Goal: Transaction & Acquisition: Purchase product/service

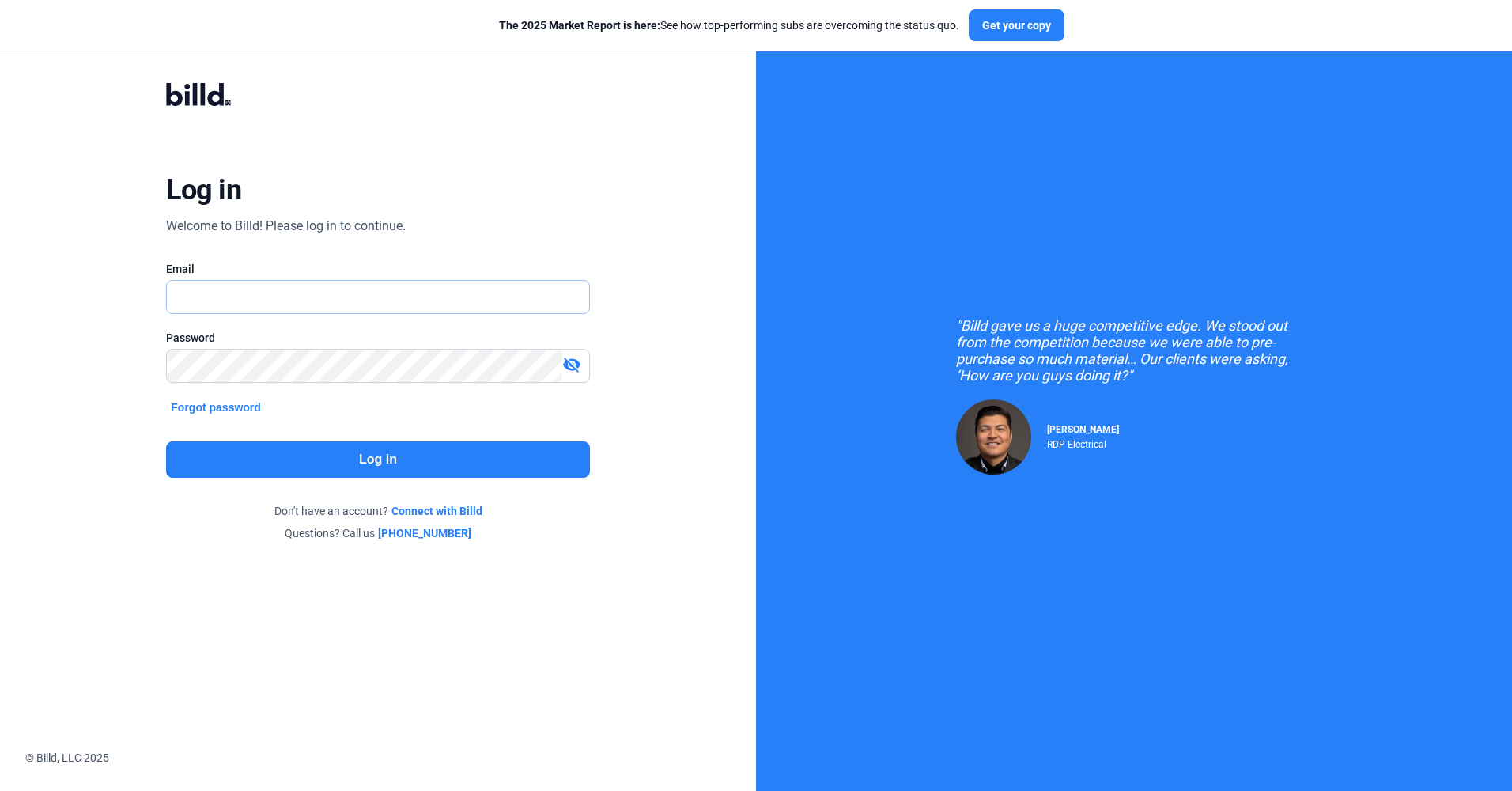
type input "[EMAIL_ADDRESS][DOMAIN_NAME]"
click at [327, 468] on button "Log in" at bounding box center [377, 459] width 423 height 37
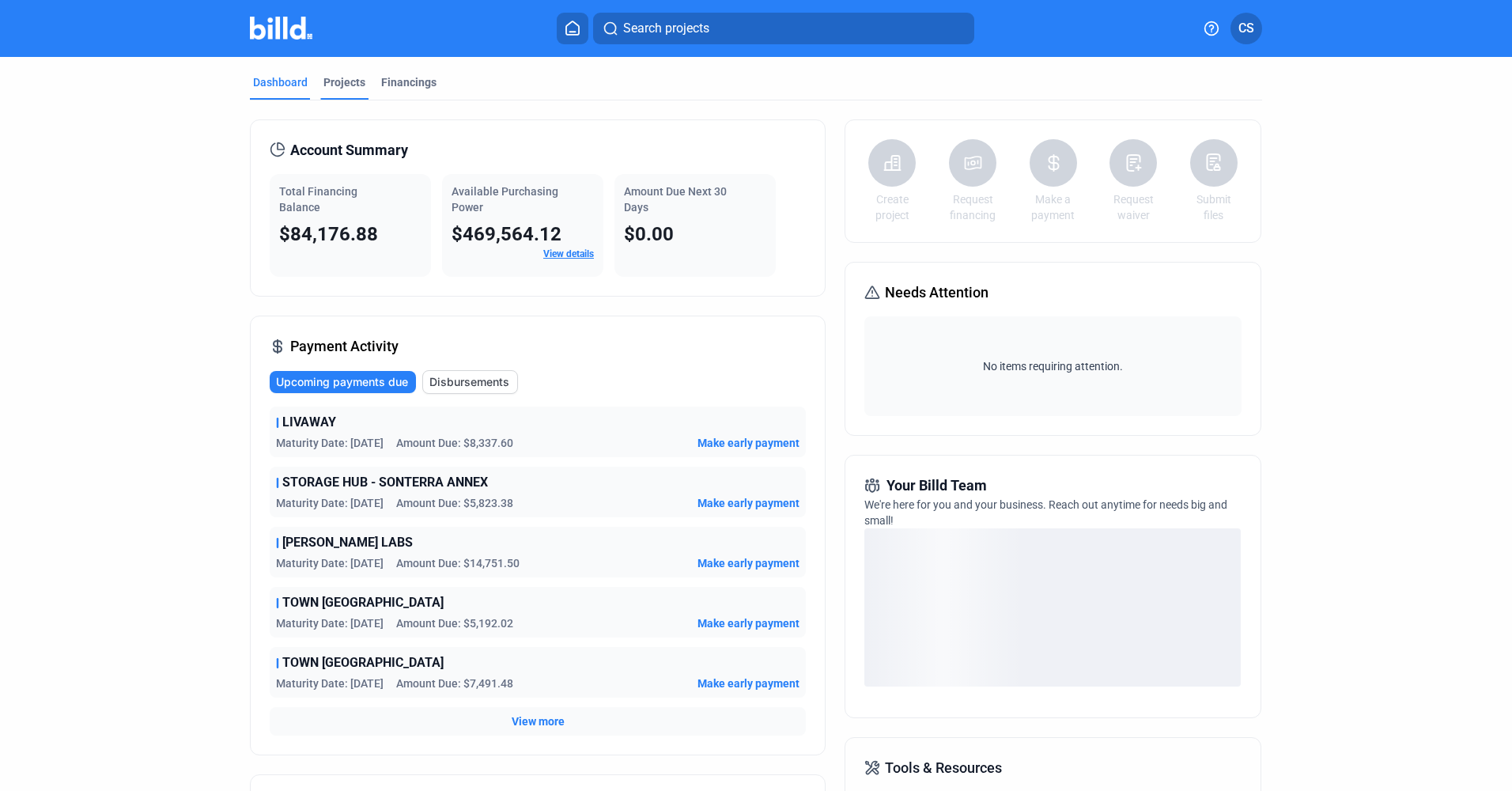
click at [331, 85] on div "Projects" at bounding box center [344, 81] width 42 height 16
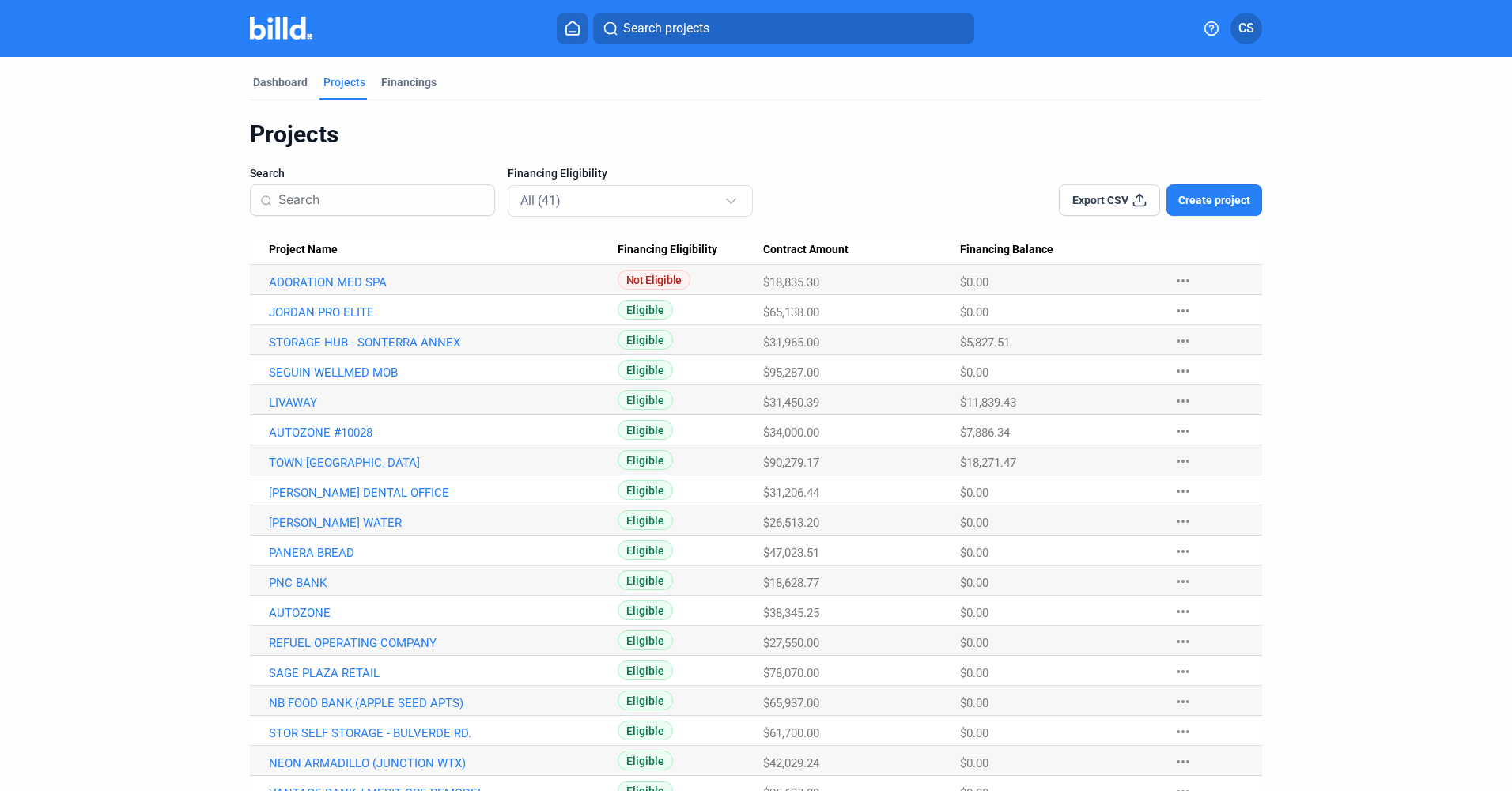
click at [295, 238] on Name "Project Name" at bounding box center [434, 250] width 368 height 30
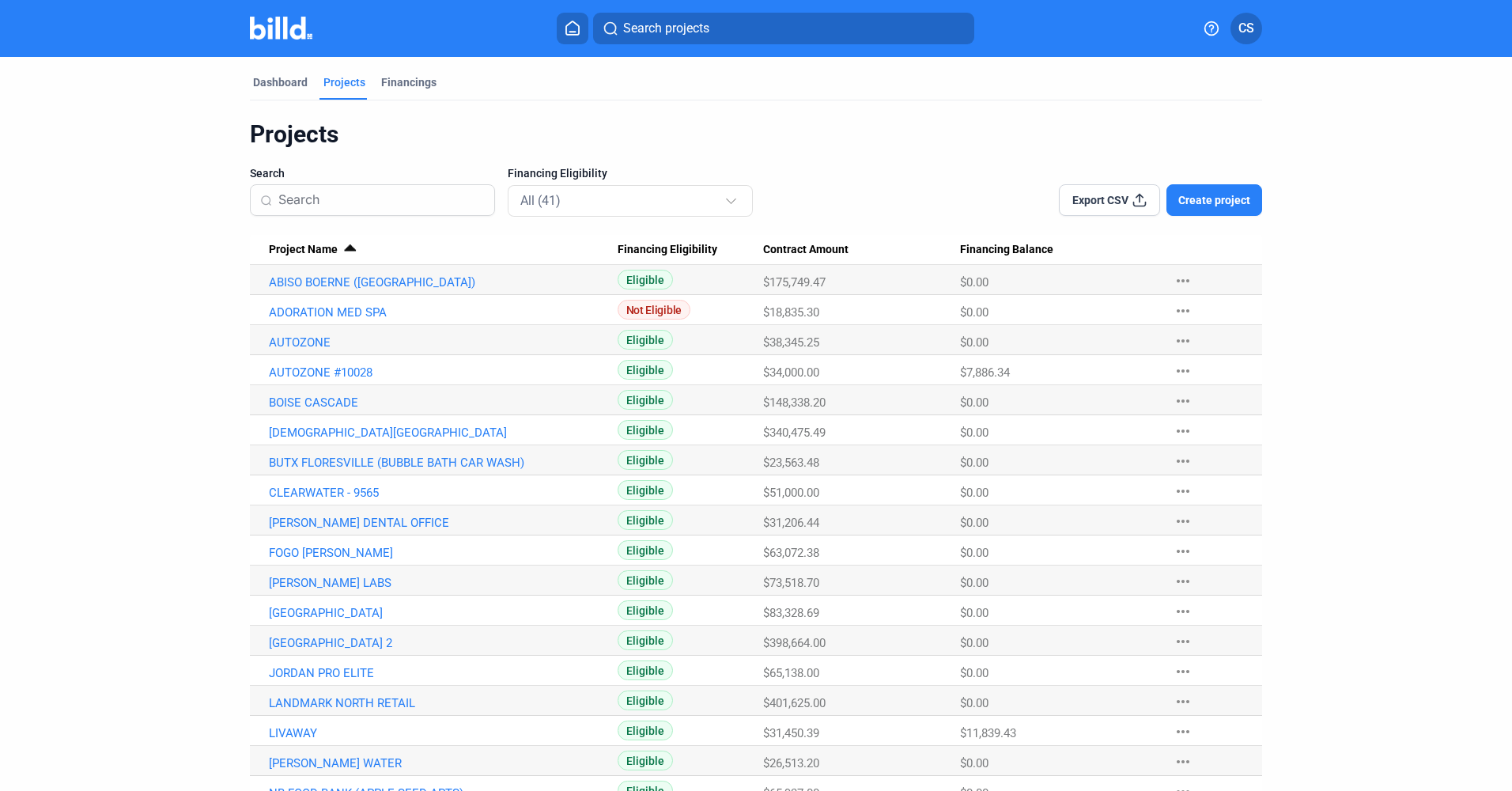
click at [1169, 201] on button "Create project" at bounding box center [1214, 200] width 96 height 32
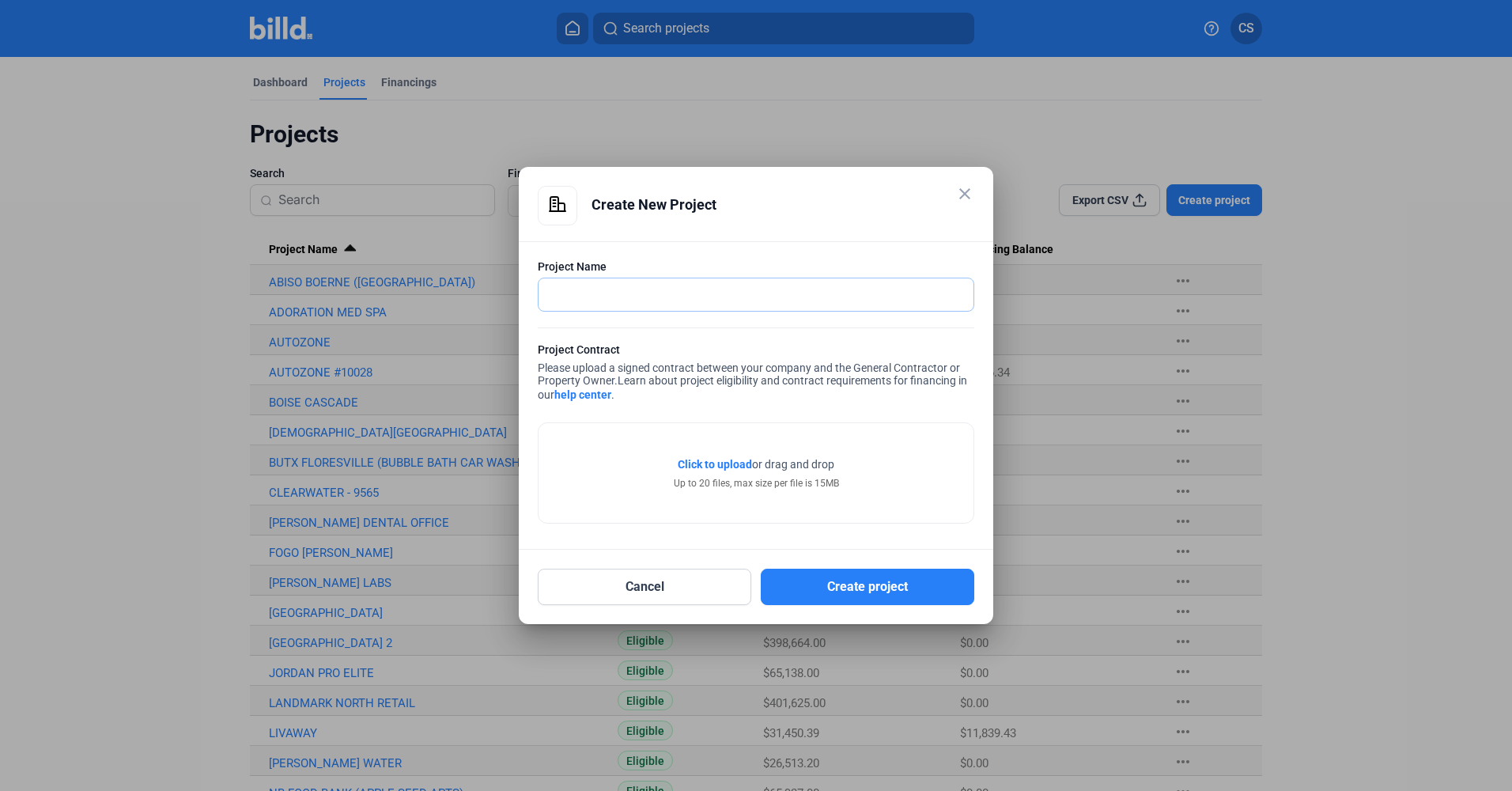
click at [552, 283] on input "text" at bounding box center [747, 294] width 418 height 32
type input "O"
type input "[GEOGRAPHIC_DATA] - PHASE 1"
click at [718, 464] on span "Click to upload" at bounding box center [714, 464] width 74 height 12
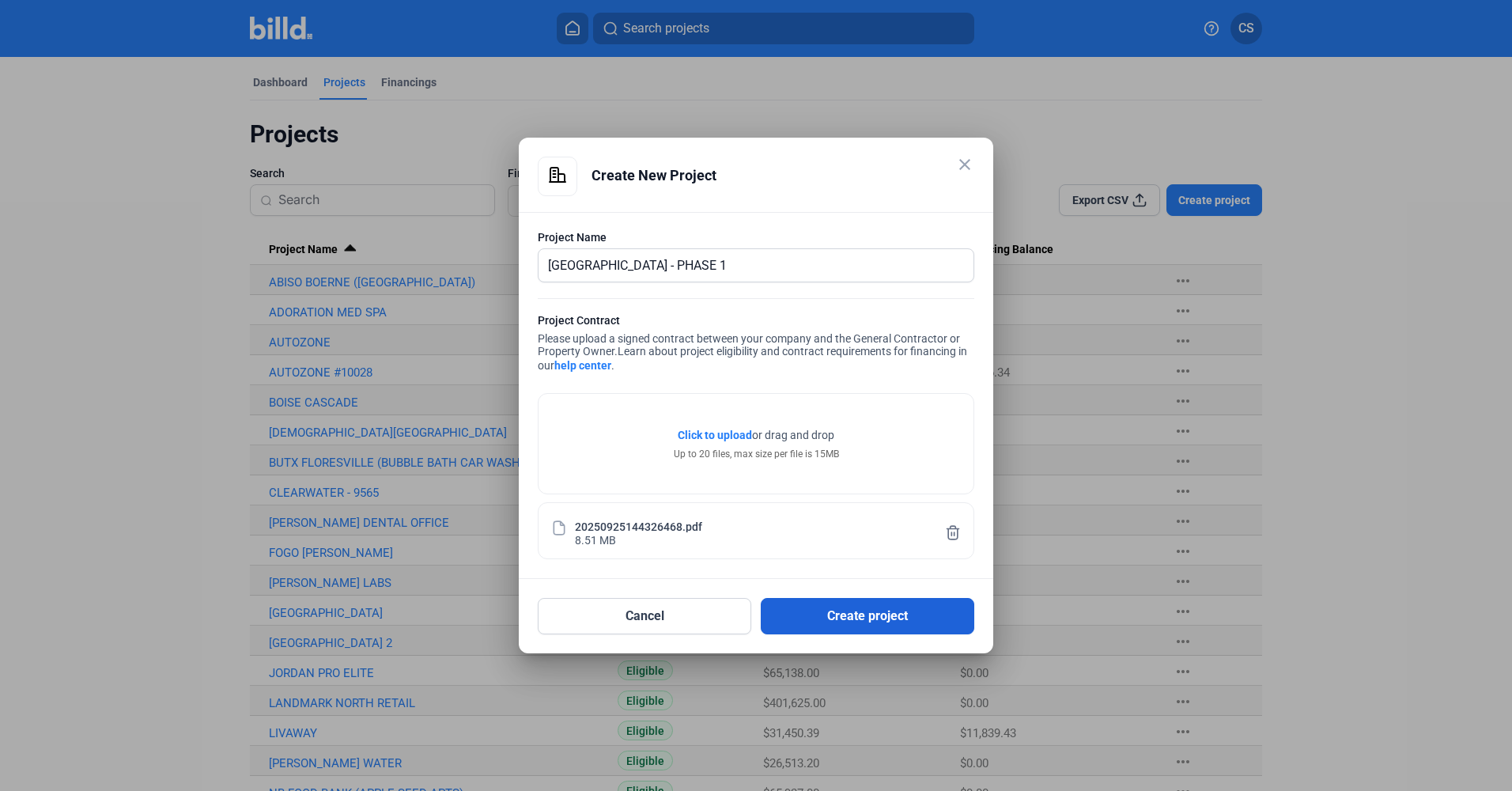
click at [791, 616] on button "Create project" at bounding box center [867, 617] width 214 height 37
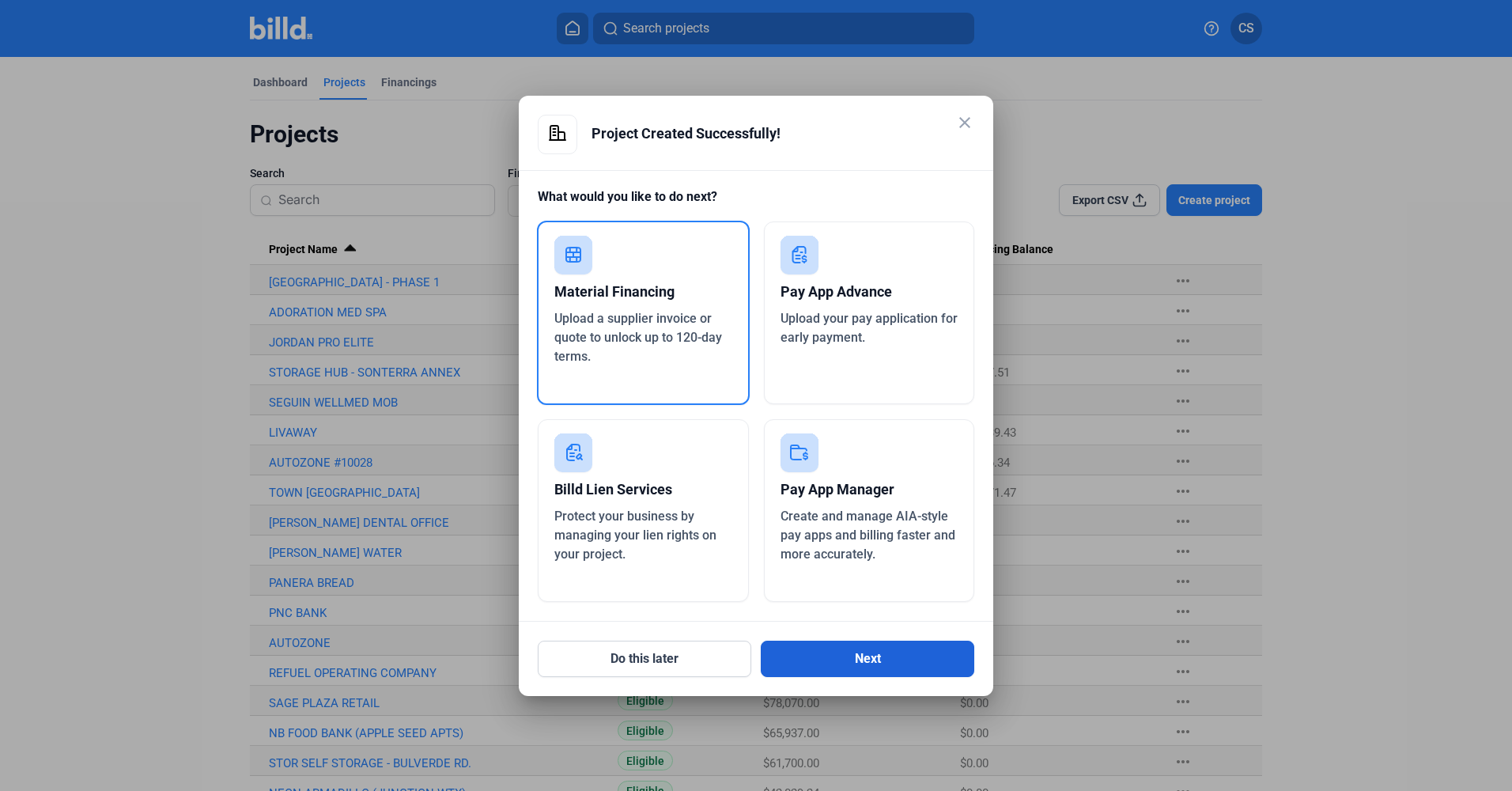
click at [852, 661] on button "Next" at bounding box center [867, 659] width 214 height 37
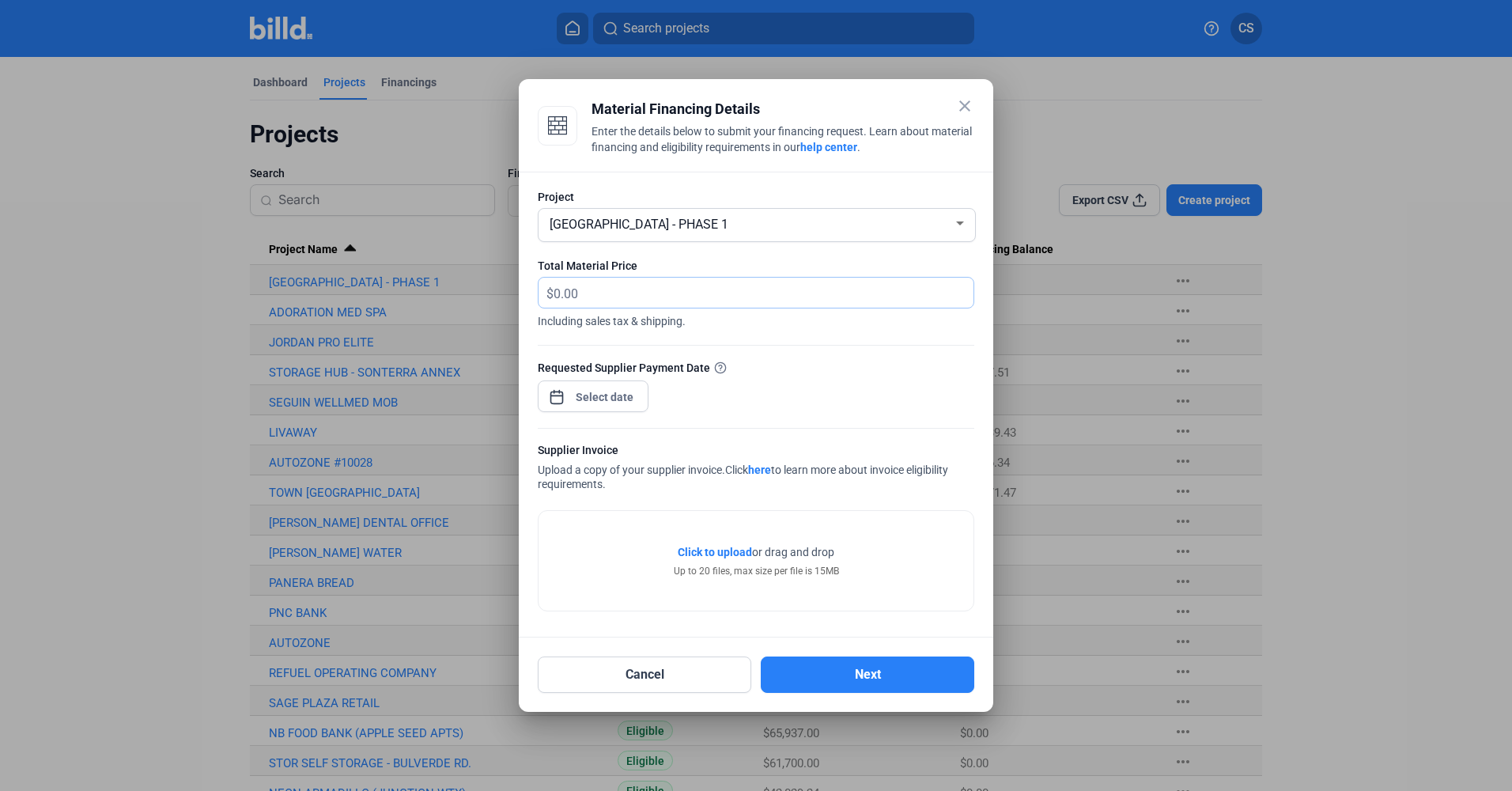
click at [631, 301] on input "text" at bounding box center [763, 292] width 420 height 31
type input "52,379.08"
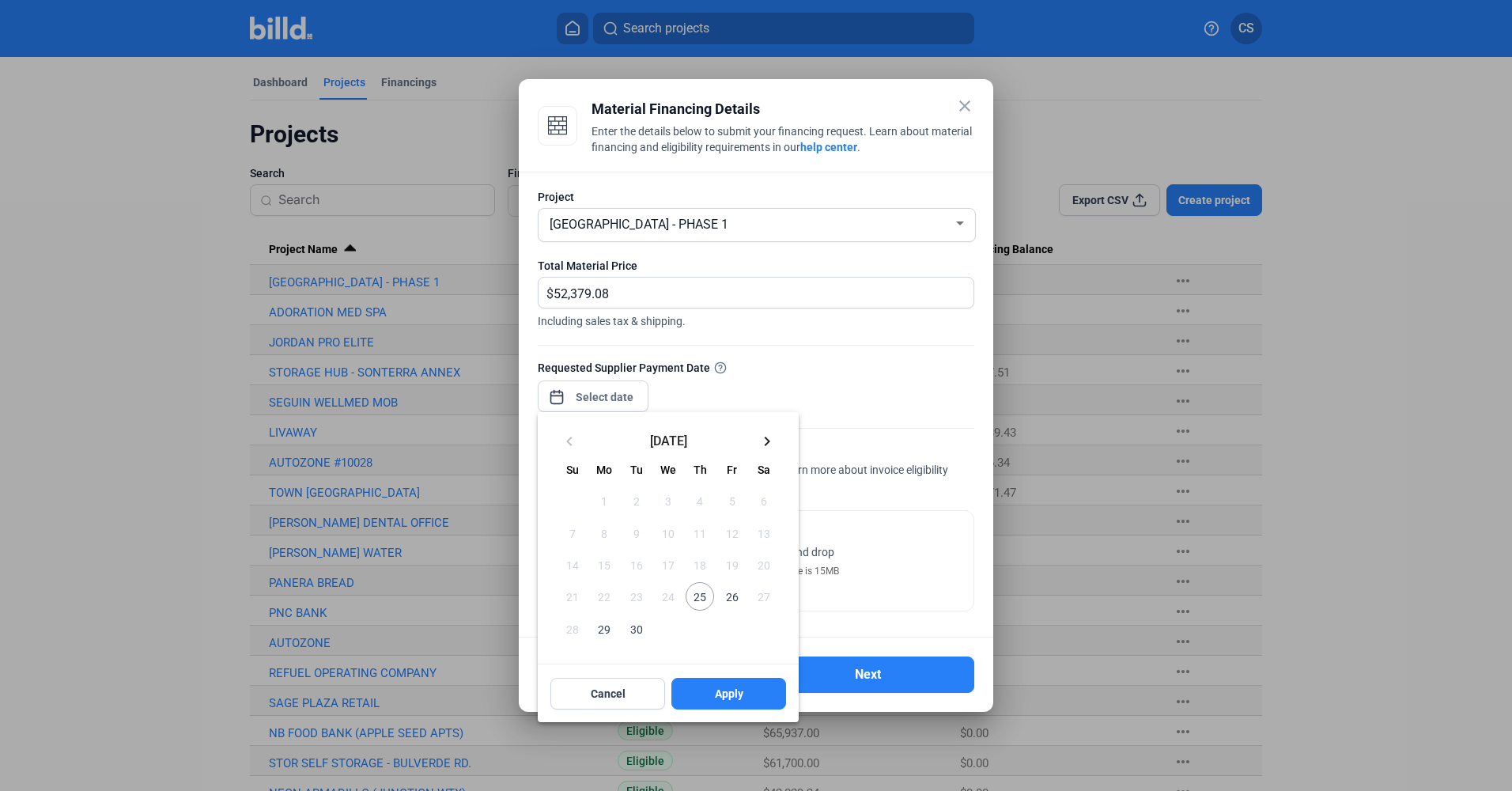
click at [605, 391] on div "close Material Financing Details Enter the details below to submit your financi…" at bounding box center [756, 396] width 1512 height 791
click at [637, 627] on span "30" at bounding box center [636, 628] width 28 height 28
click at [725, 688] on span "Apply" at bounding box center [729, 693] width 28 height 16
type input "[DATE]"
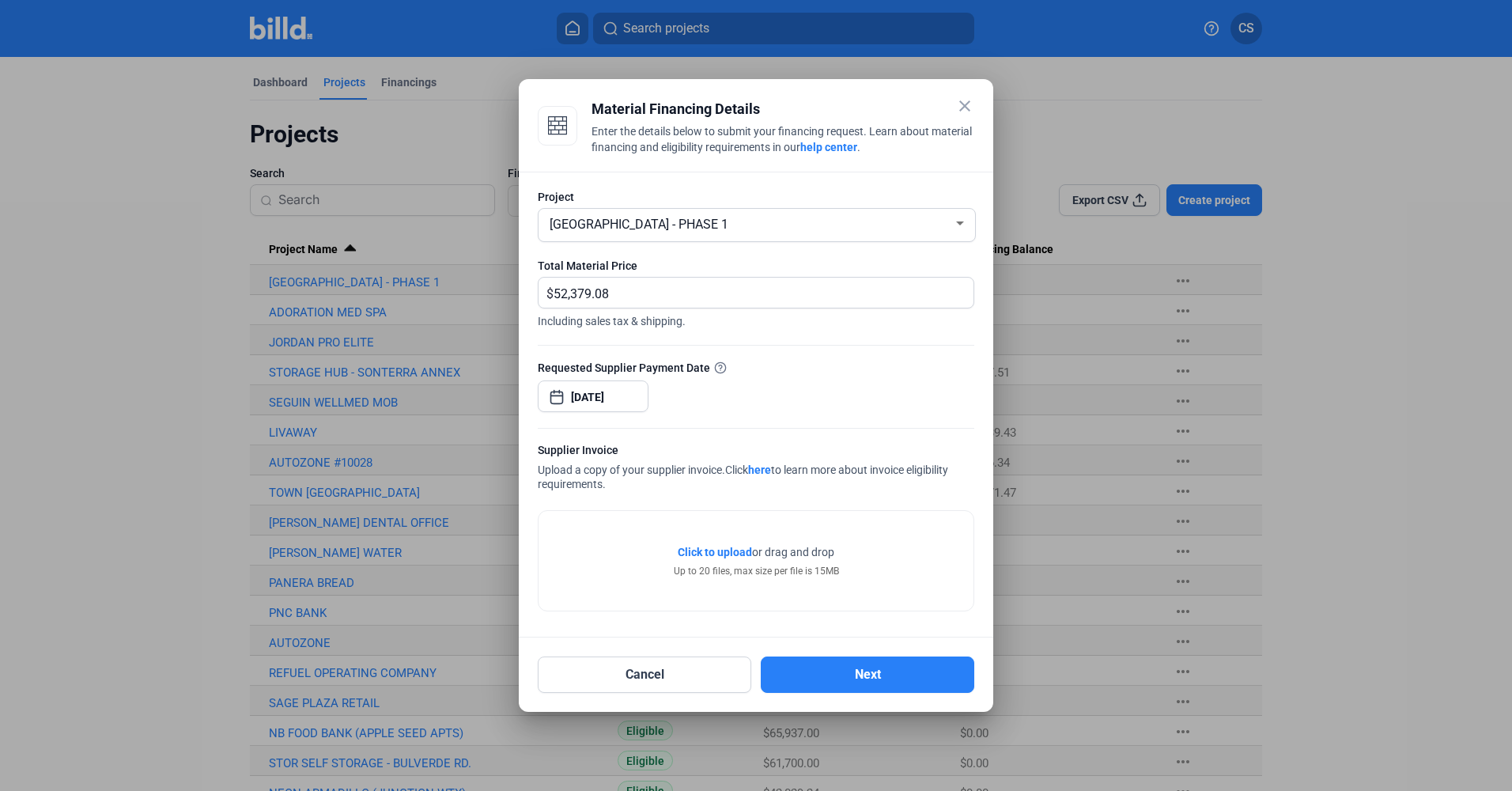
click at [692, 546] on span "Click to upload" at bounding box center [714, 552] width 74 height 12
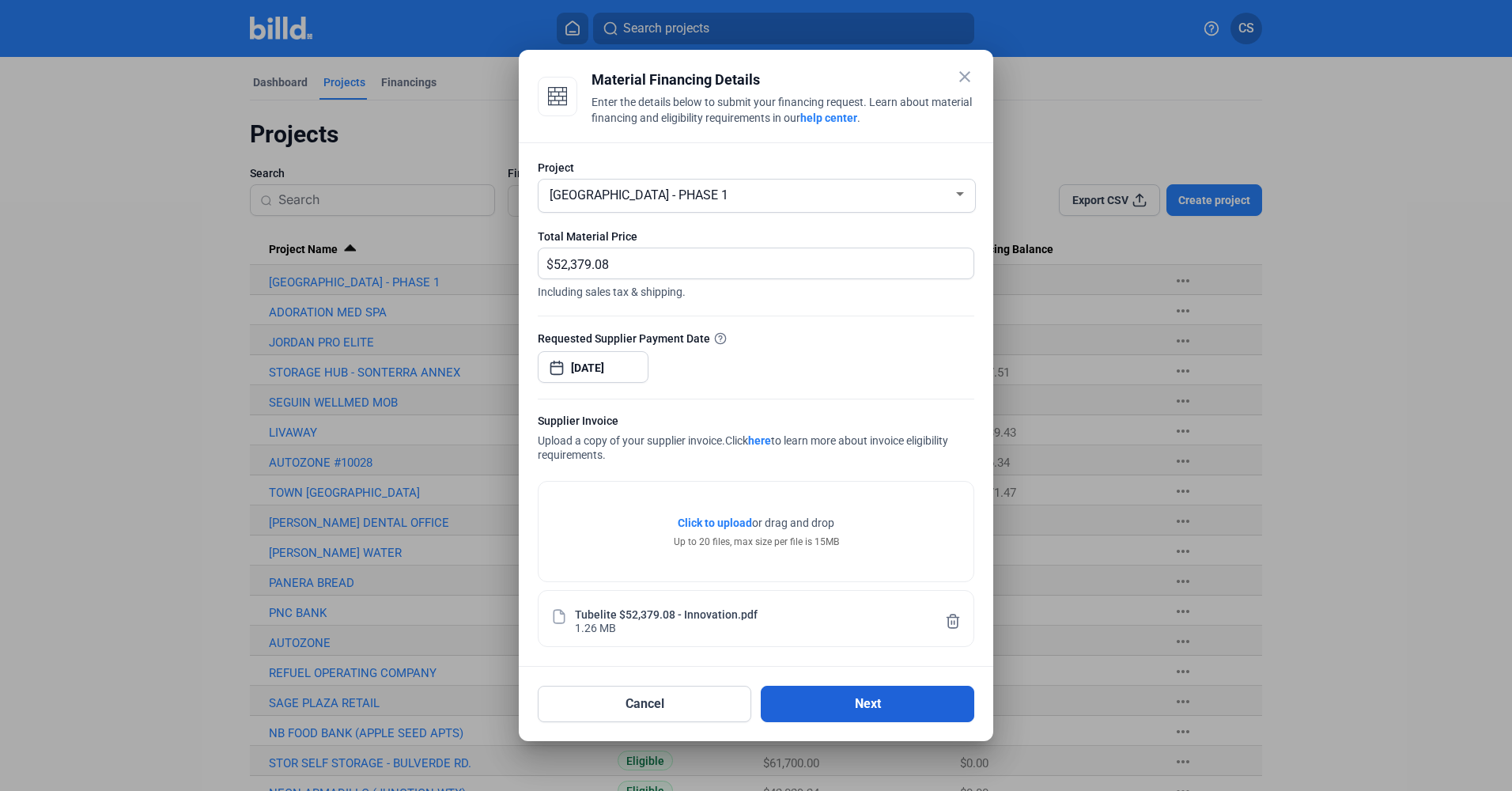
click at [797, 710] on button "Next" at bounding box center [867, 704] width 214 height 37
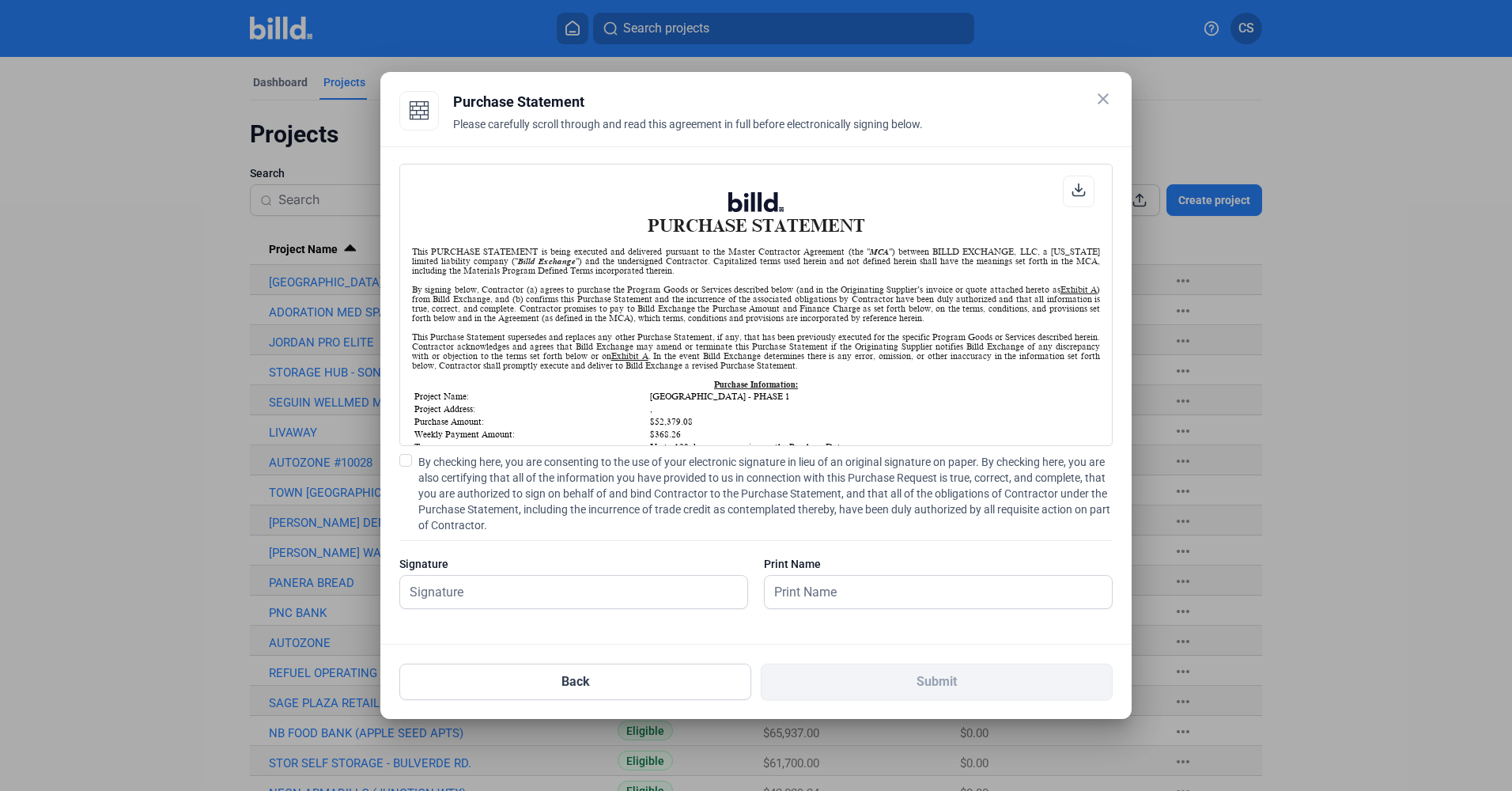
scroll to position [1, 0]
click at [404, 459] on span at bounding box center [405, 459] width 12 height 12
click at [0, 0] on input "By checking here, you are consenting to the use of your electronic signature in…" at bounding box center [0, 0] width 0 height 0
click at [459, 596] on input "text" at bounding box center [565, 592] width 330 height 32
type input "[PERSON_NAME]"
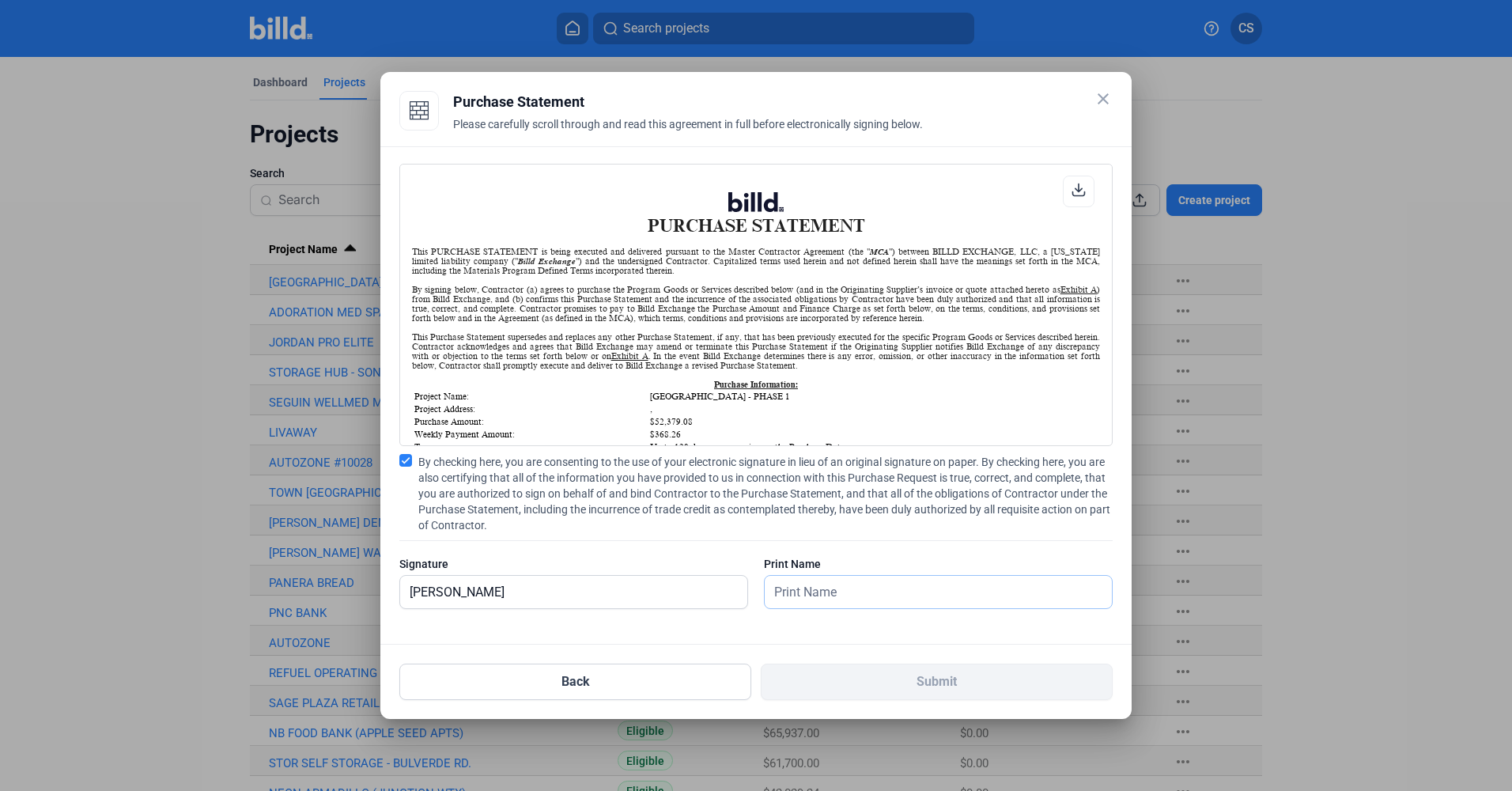
type input "[PERSON_NAME]"
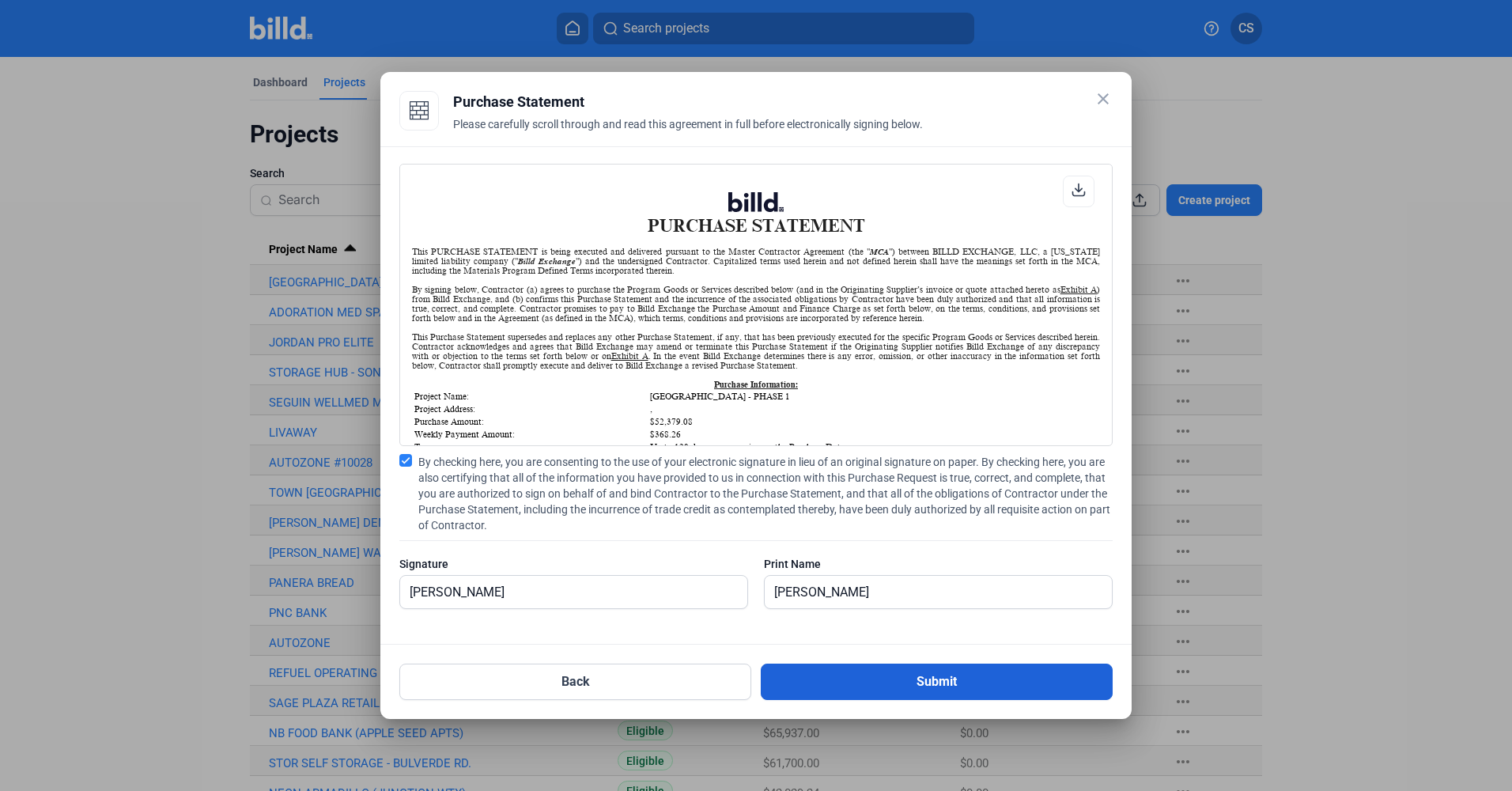
click at [992, 691] on button "Submit" at bounding box center [937, 682] width 352 height 37
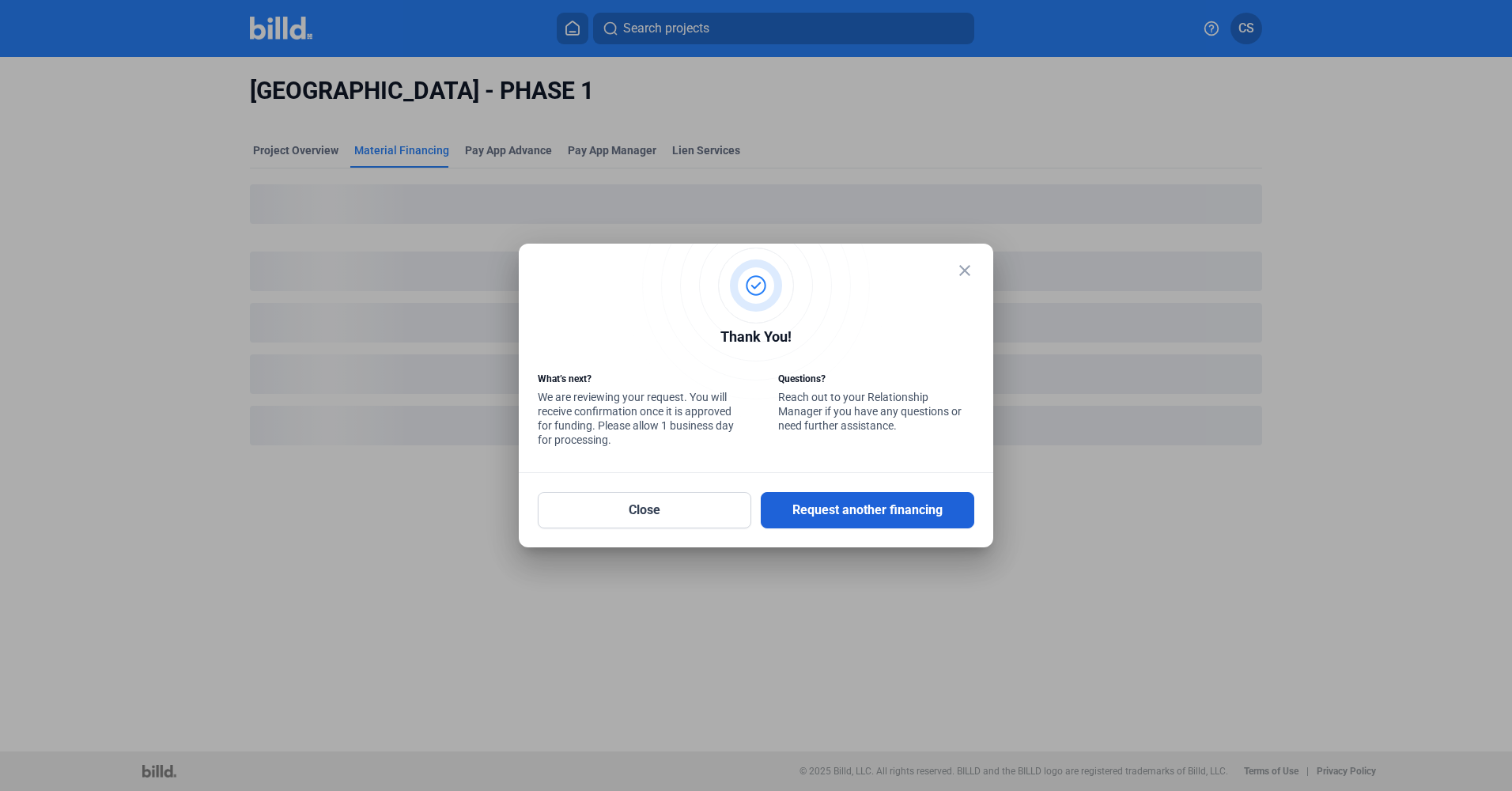
click at [764, 517] on button "Request another financing" at bounding box center [867, 510] width 214 height 37
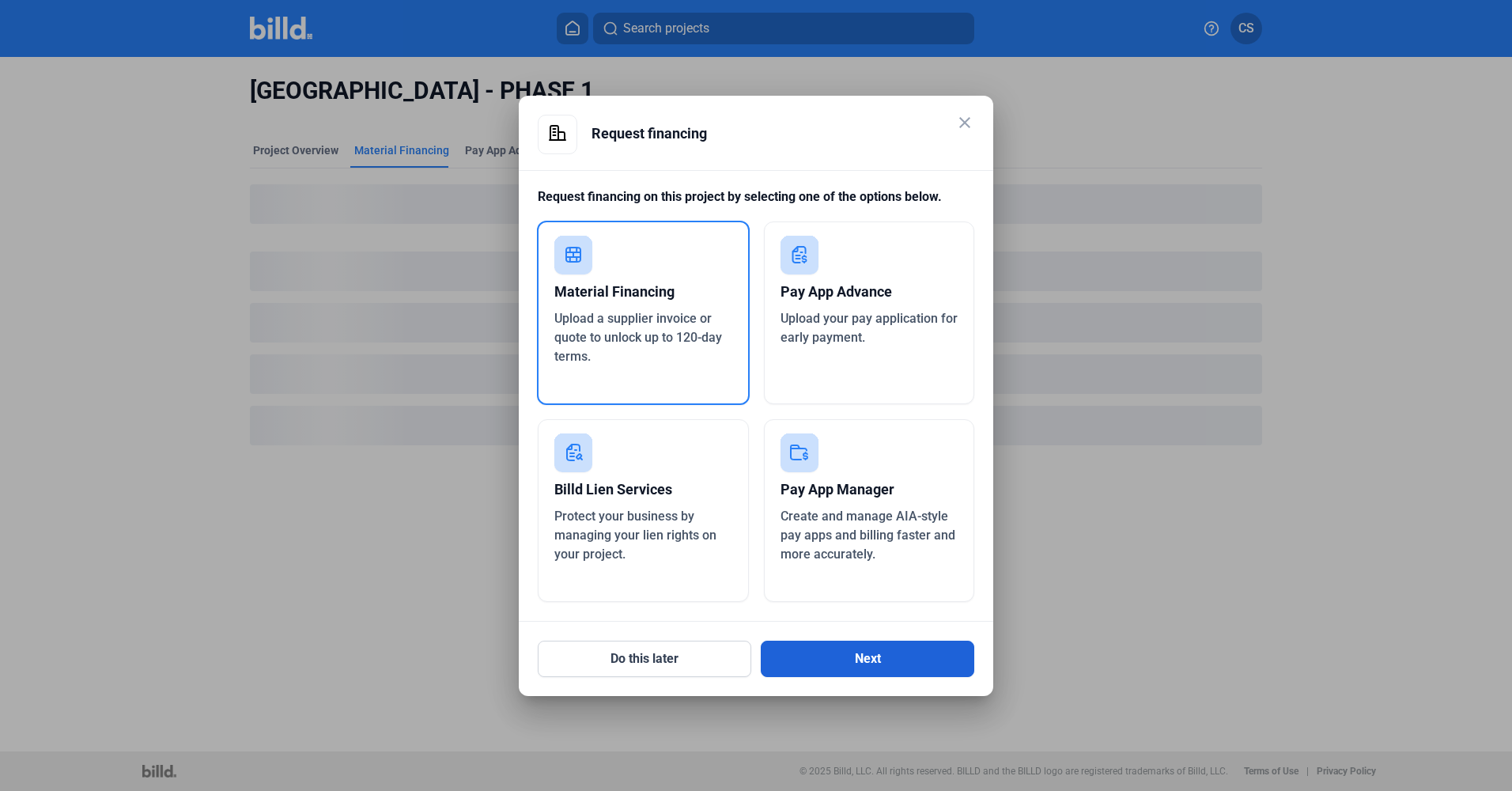
click at [819, 656] on button "Next" at bounding box center [867, 659] width 214 height 37
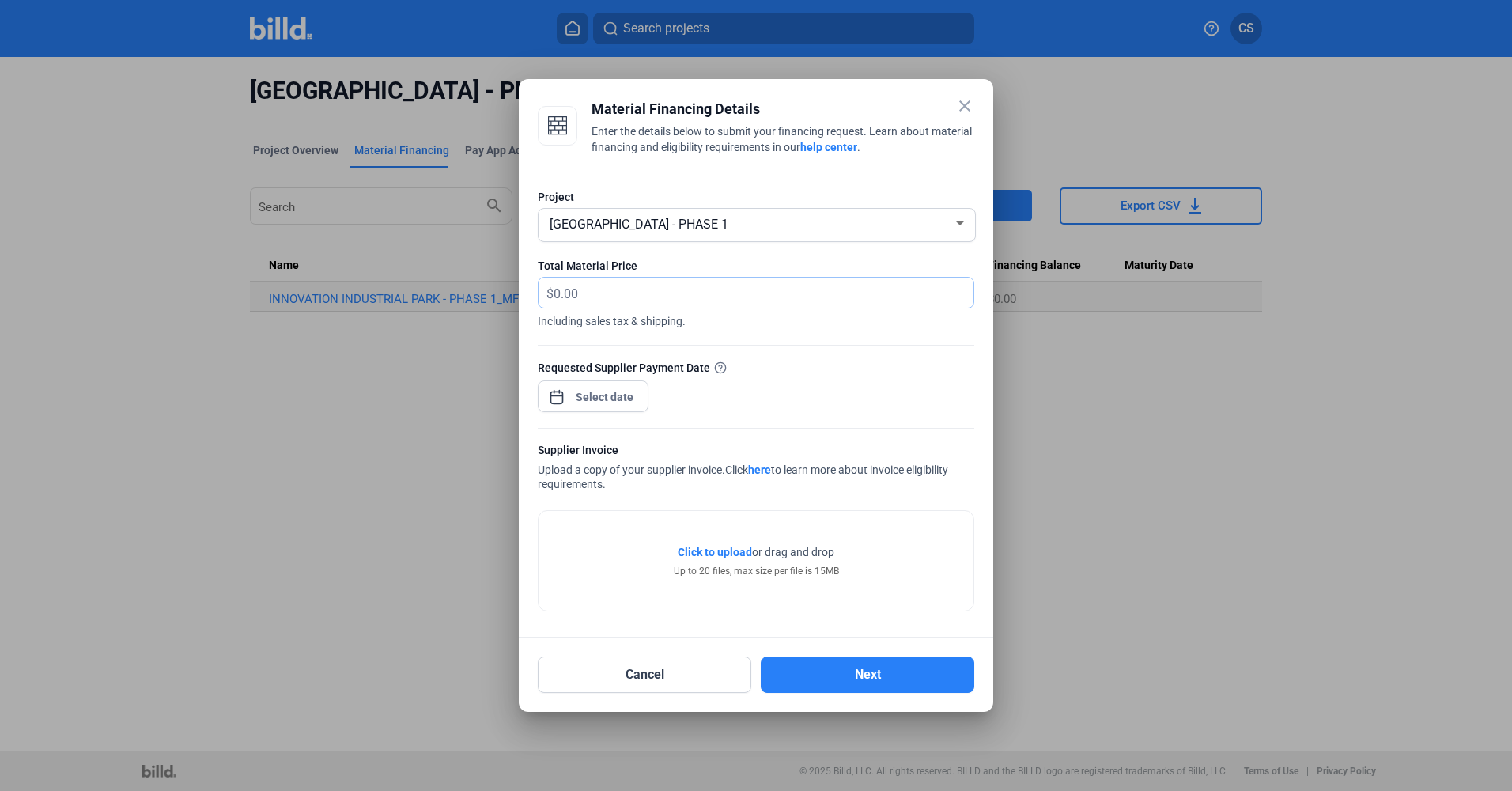
click at [667, 290] on input "text" at bounding box center [754, 292] width 402 height 31
type input "23,902.65"
click at [573, 388] on div "close Material Financing Details Enter the details below to submit your financi…" at bounding box center [756, 396] width 1512 height 791
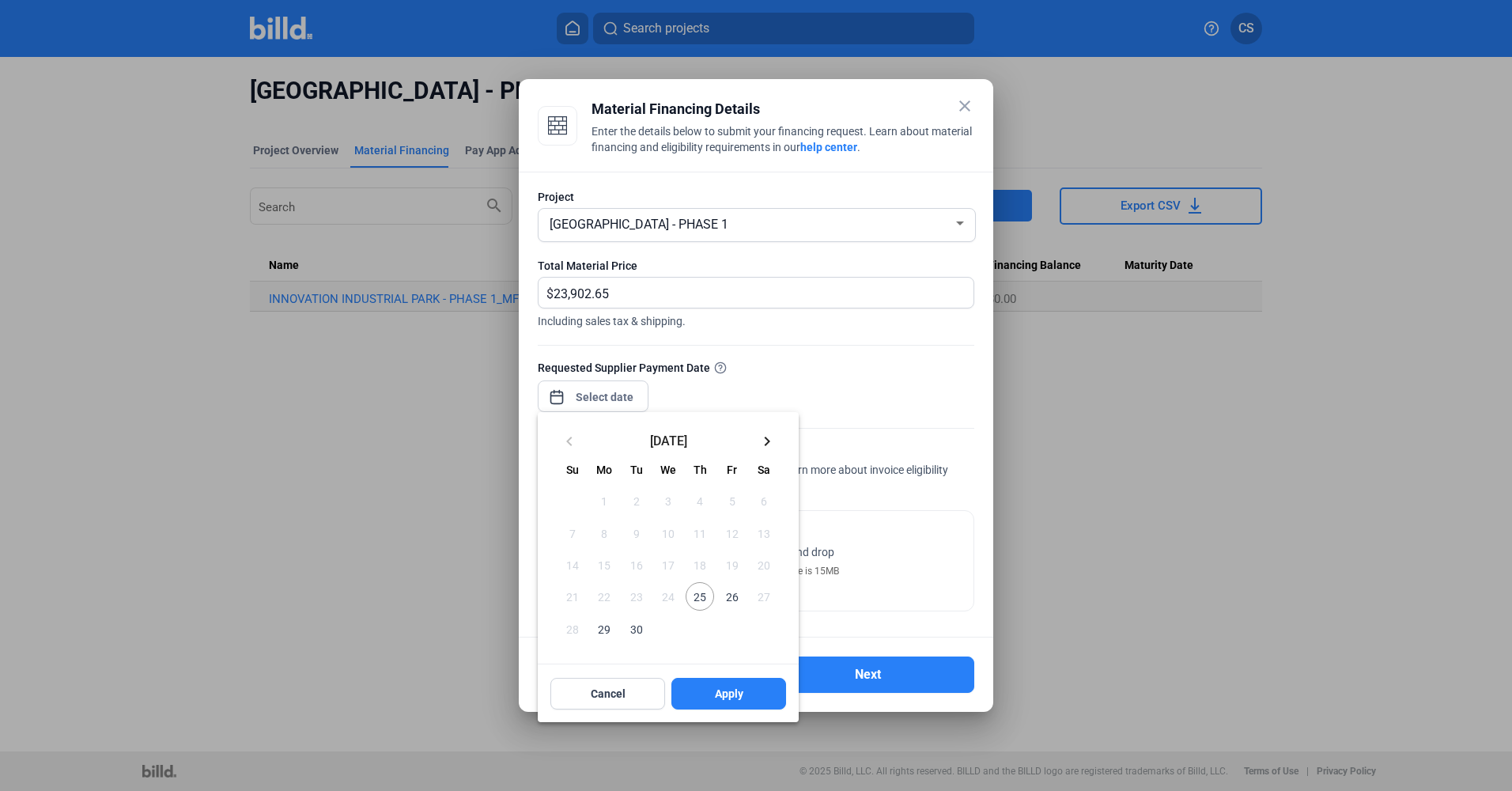
click at [646, 626] on span "30" at bounding box center [636, 628] width 28 height 28
click at [702, 684] on button "Apply" at bounding box center [729, 694] width 115 height 32
type input "[DATE]"
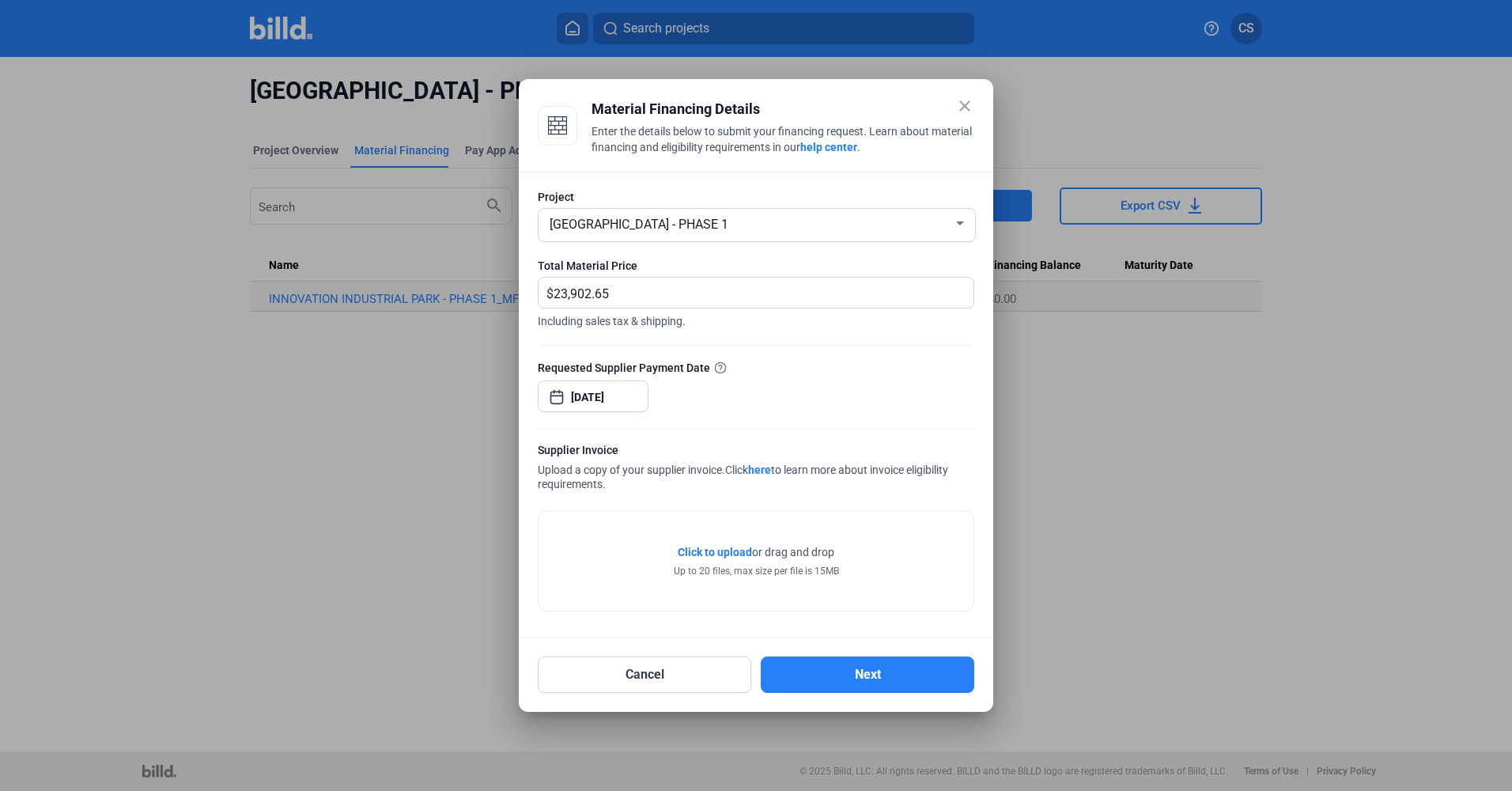
click at [721, 551] on span "Click to upload" at bounding box center [714, 552] width 74 height 12
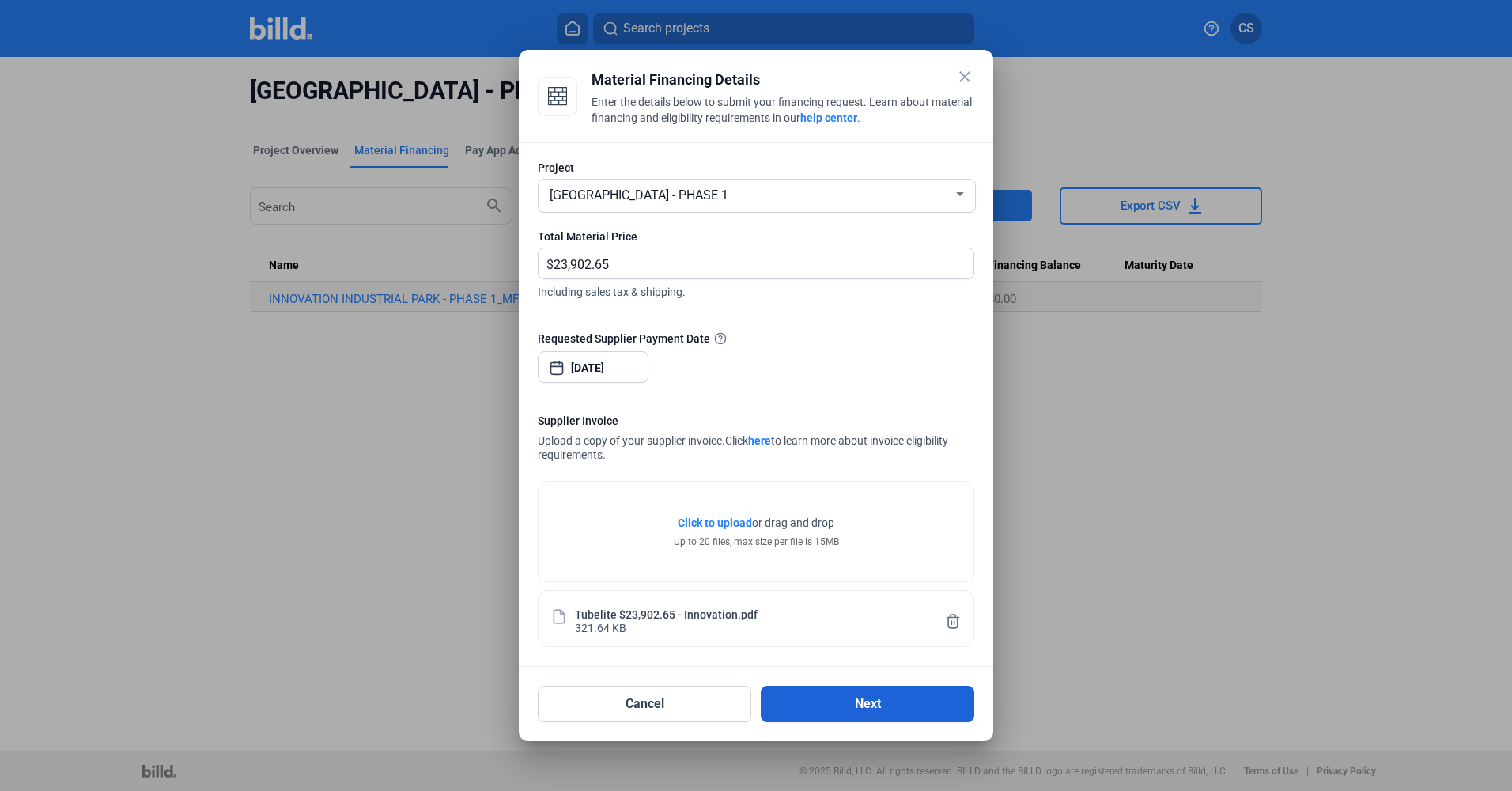
click at [818, 712] on button "Next" at bounding box center [867, 704] width 214 height 37
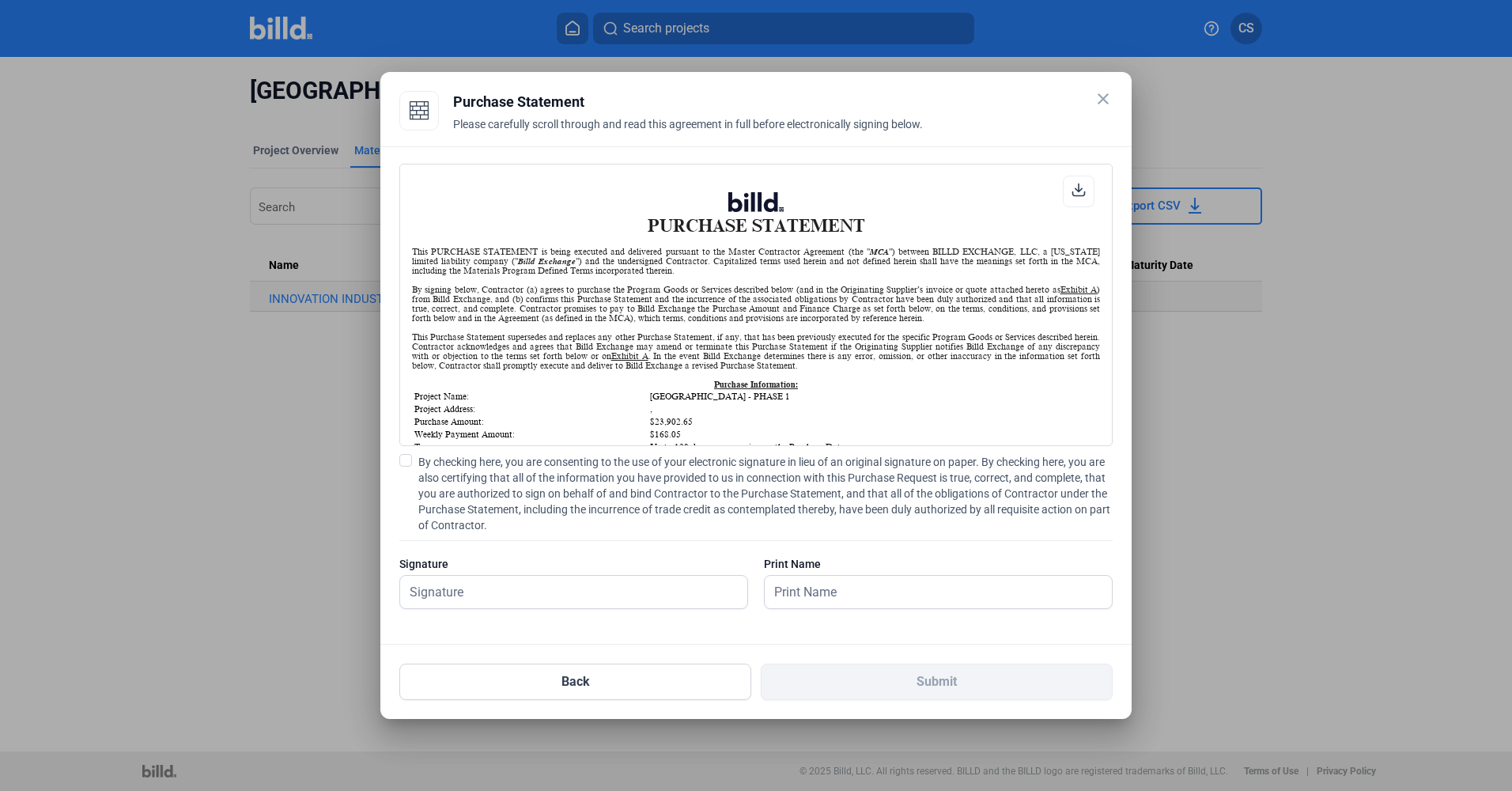
scroll to position [1, 0]
click at [406, 454] on span at bounding box center [405, 459] width 12 height 12
click at [0, 0] on input "By checking here, you are consenting to the use of your electronic signature in…" at bounding box center [0, 0] width 0 height 0
click at [443, 594] on input "text" at bounding box center [565, 592] width 330 height 32
type input "[PERSON_NAME]"
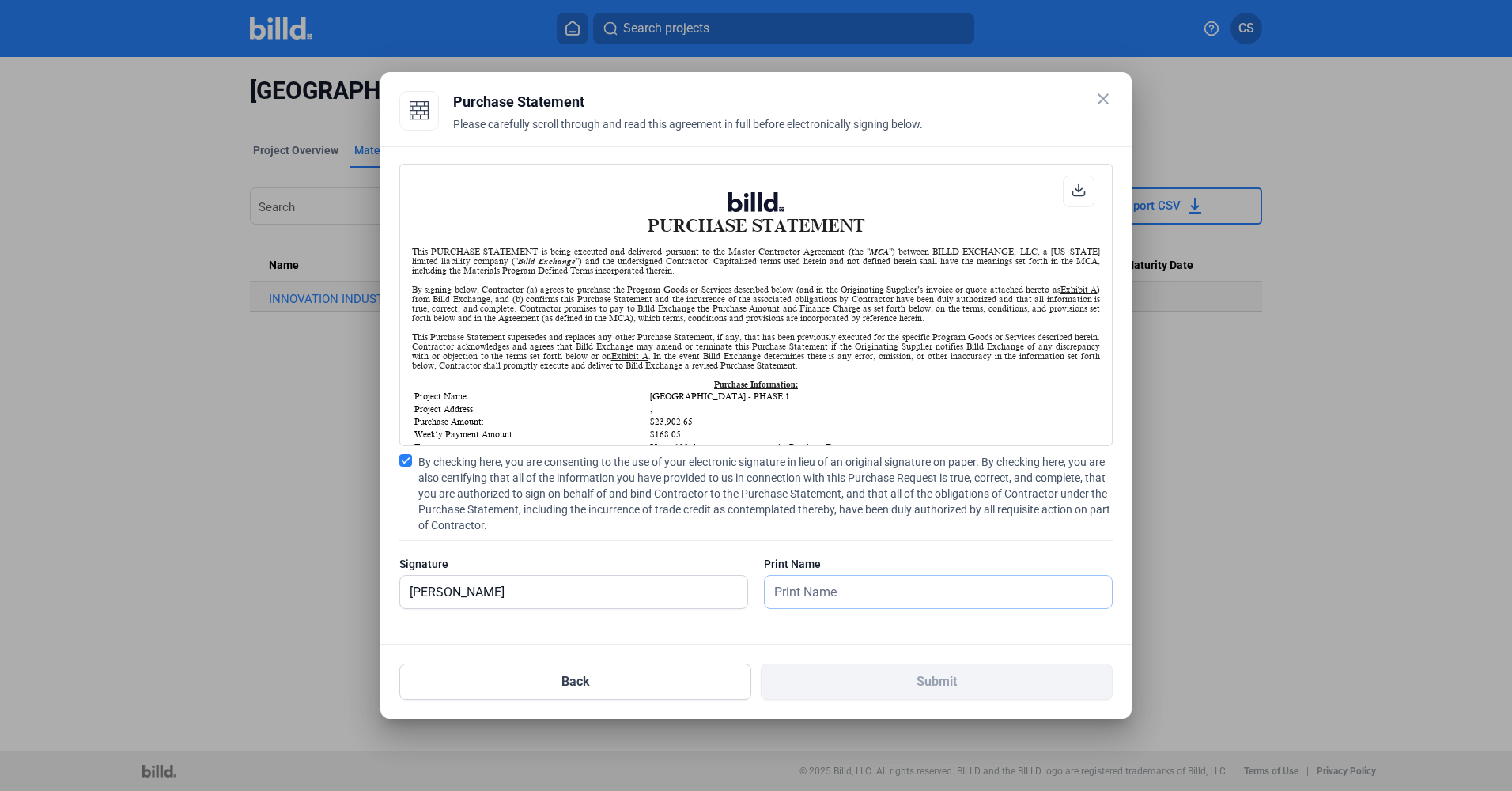
type input "[PERSON_NAME]"
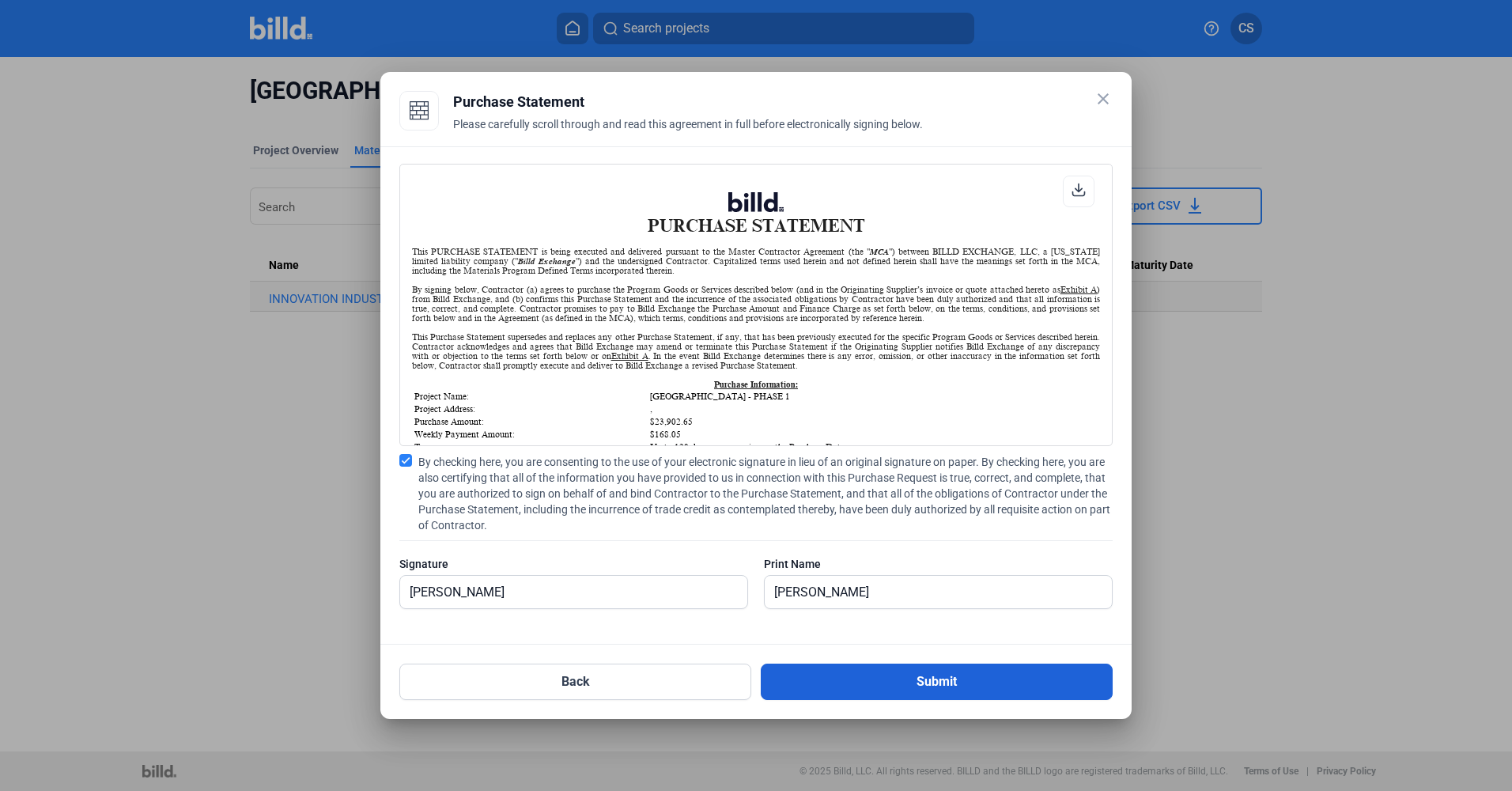
click at [857, 669] on button "Submit" at bounding box center [937, 682] width 352 height 37
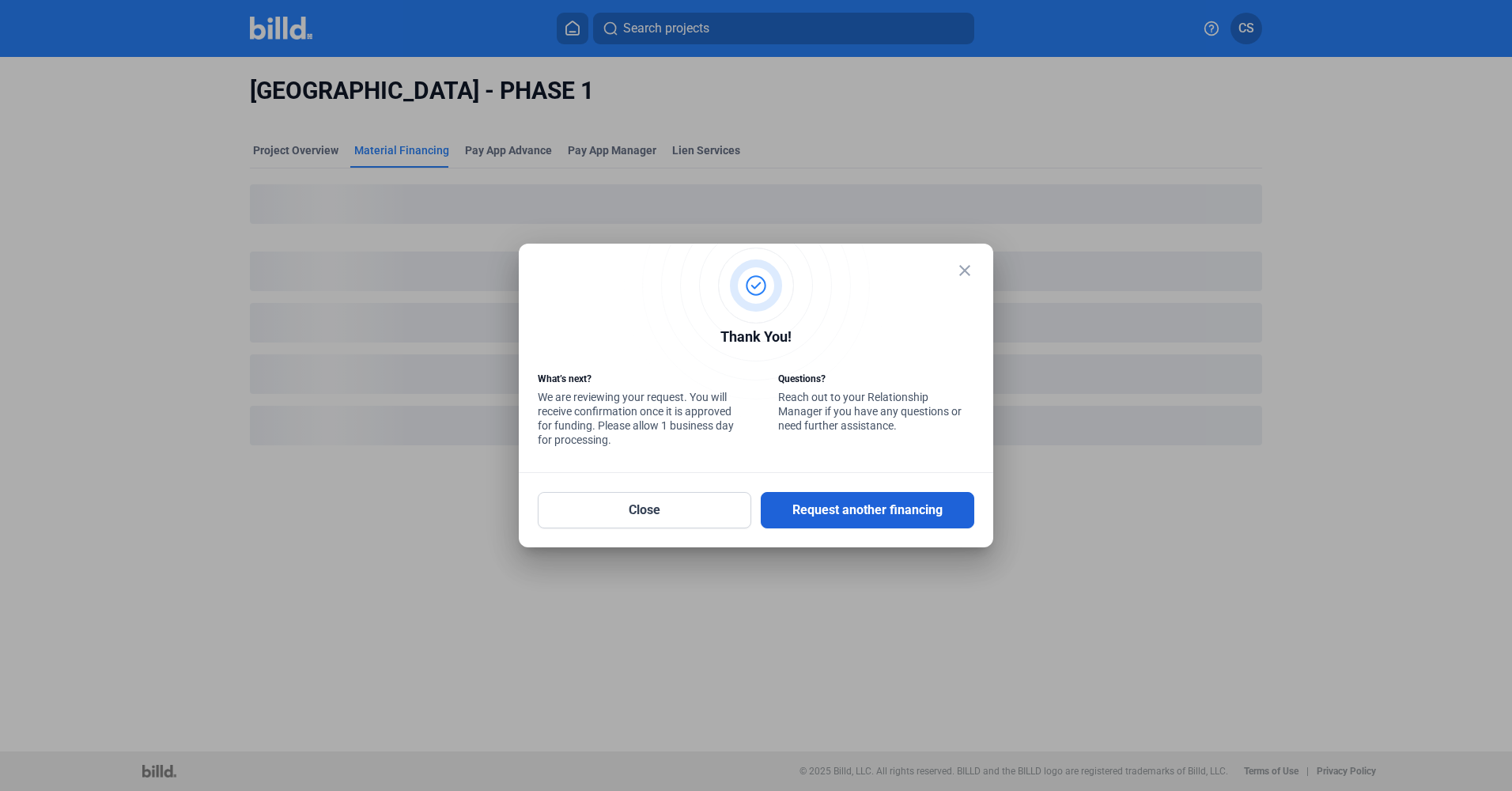
click at [906, 506] on button "Request another financing" at bounding box center [867, 510] width 214 height 37
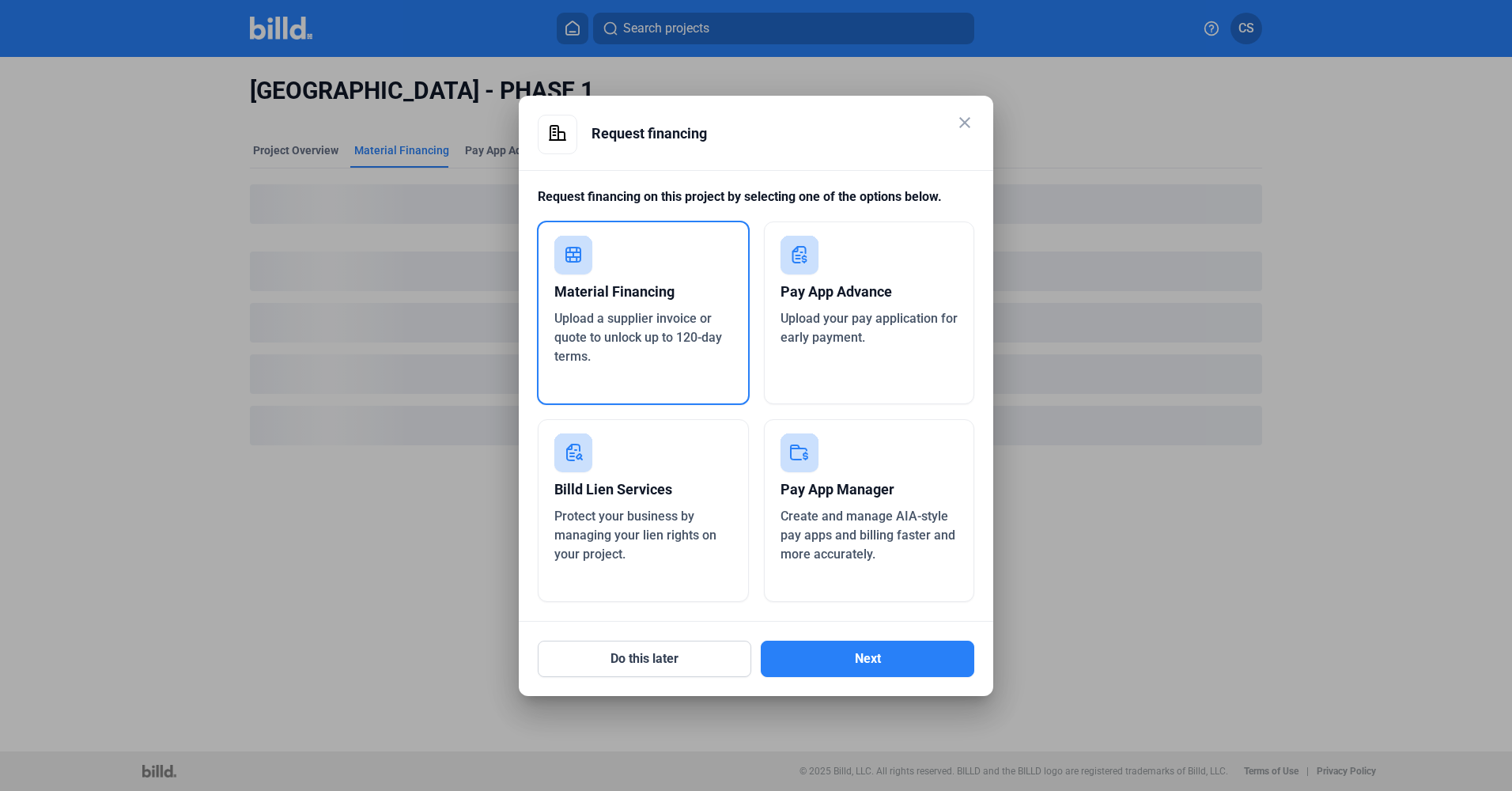
click at [576, 332] on span "Upload a supplier invoice or quote to unlock up to 120-day terms." at bounding box center [638, 337] width 168 height 53
click at [848, 683] on mat-dialog-container "close Request financing Request financing on this project by selecting one of t…" at bounding box center [755, 396] width 474 height 600
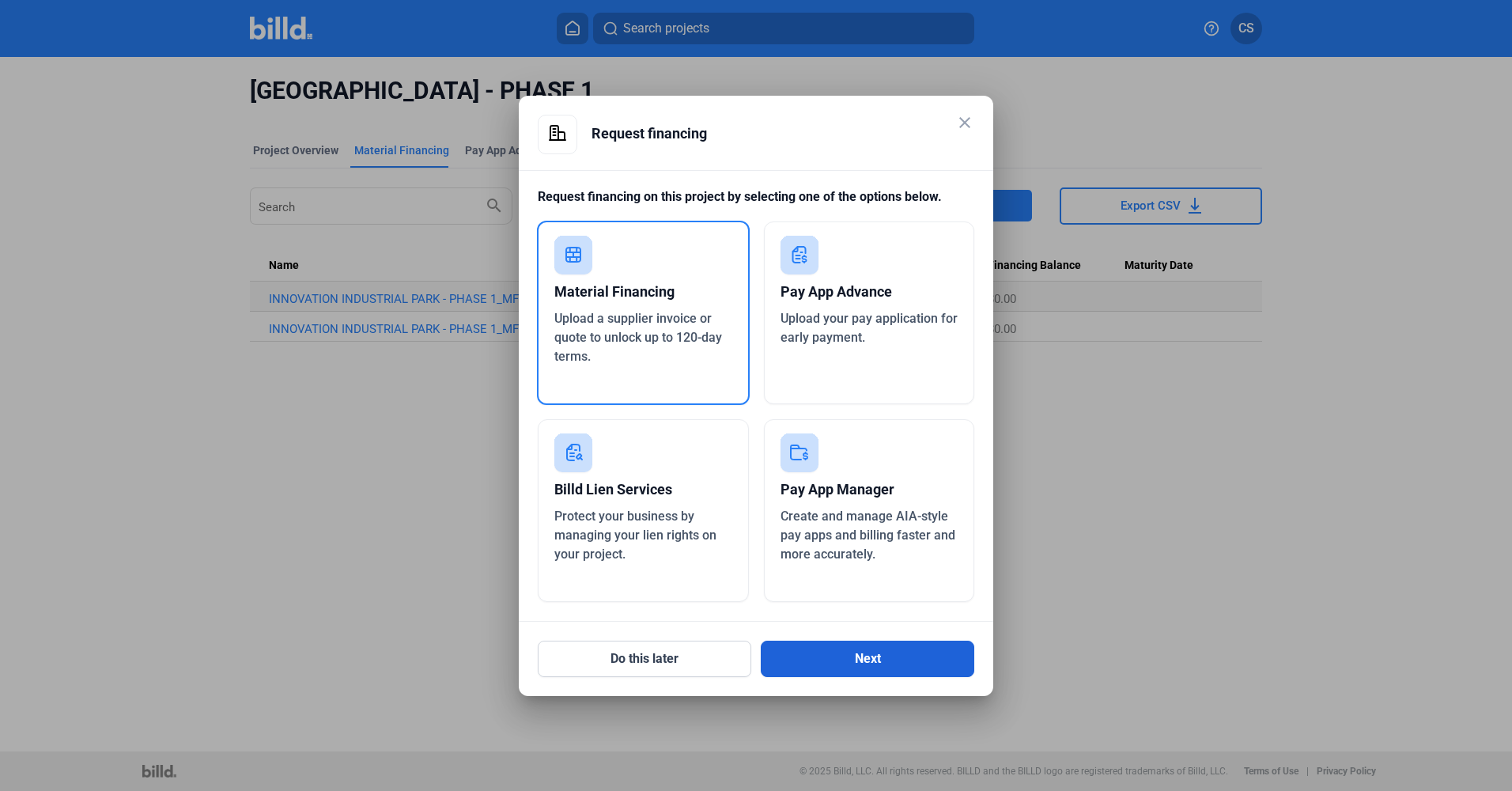
click at [832, 656] on button "Next" at bounding box center [867, 659] width 214 height 37
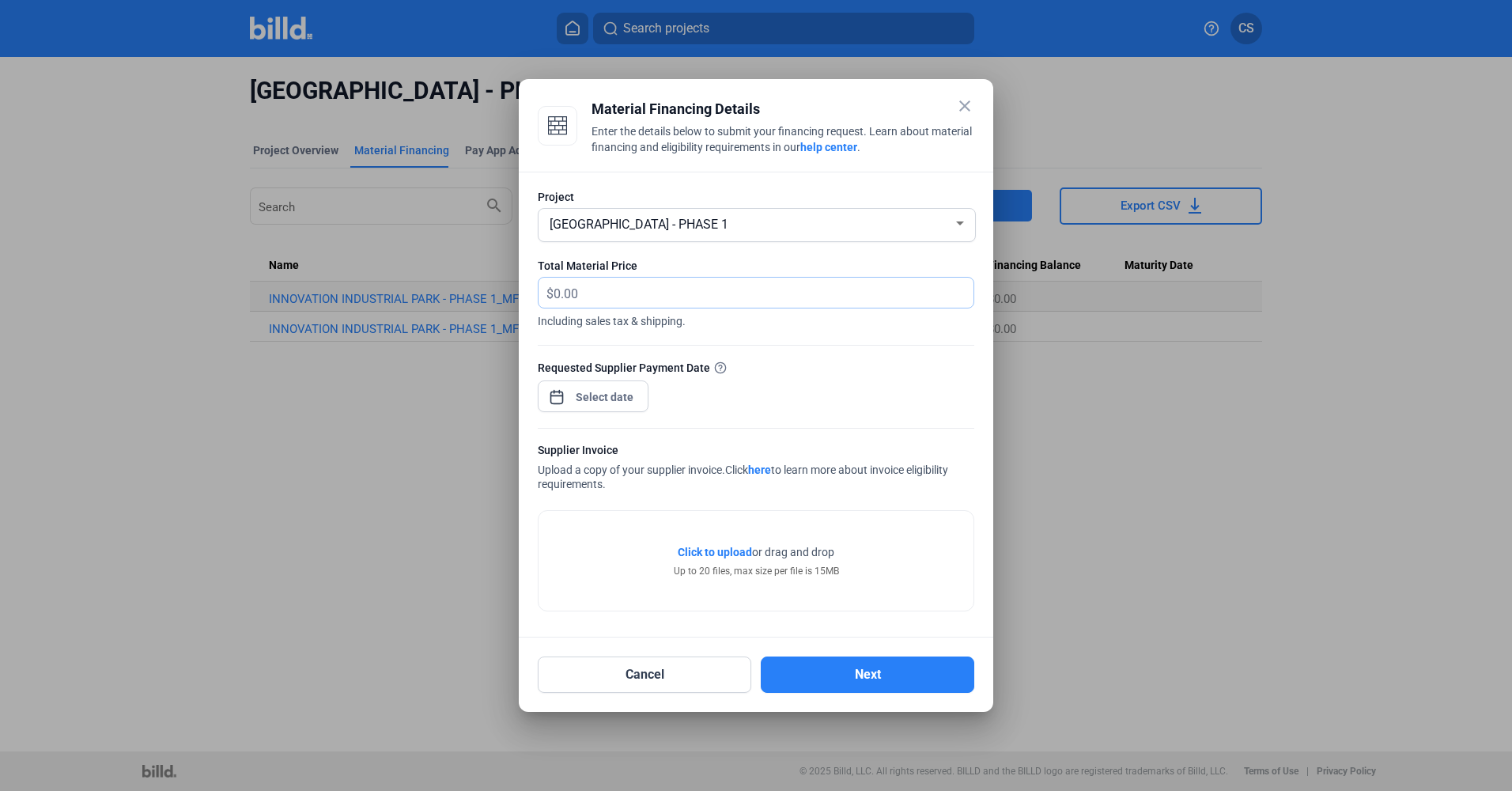
click at [580, 287] on input "text" at bounding box center [763, 292] width 420 height 31
type input "22,302.65"
click at [578, 402] on div "close Material Financing Details Enter the details below to submit your financi…" at bounding box center [756, 396] width 1512 height 791
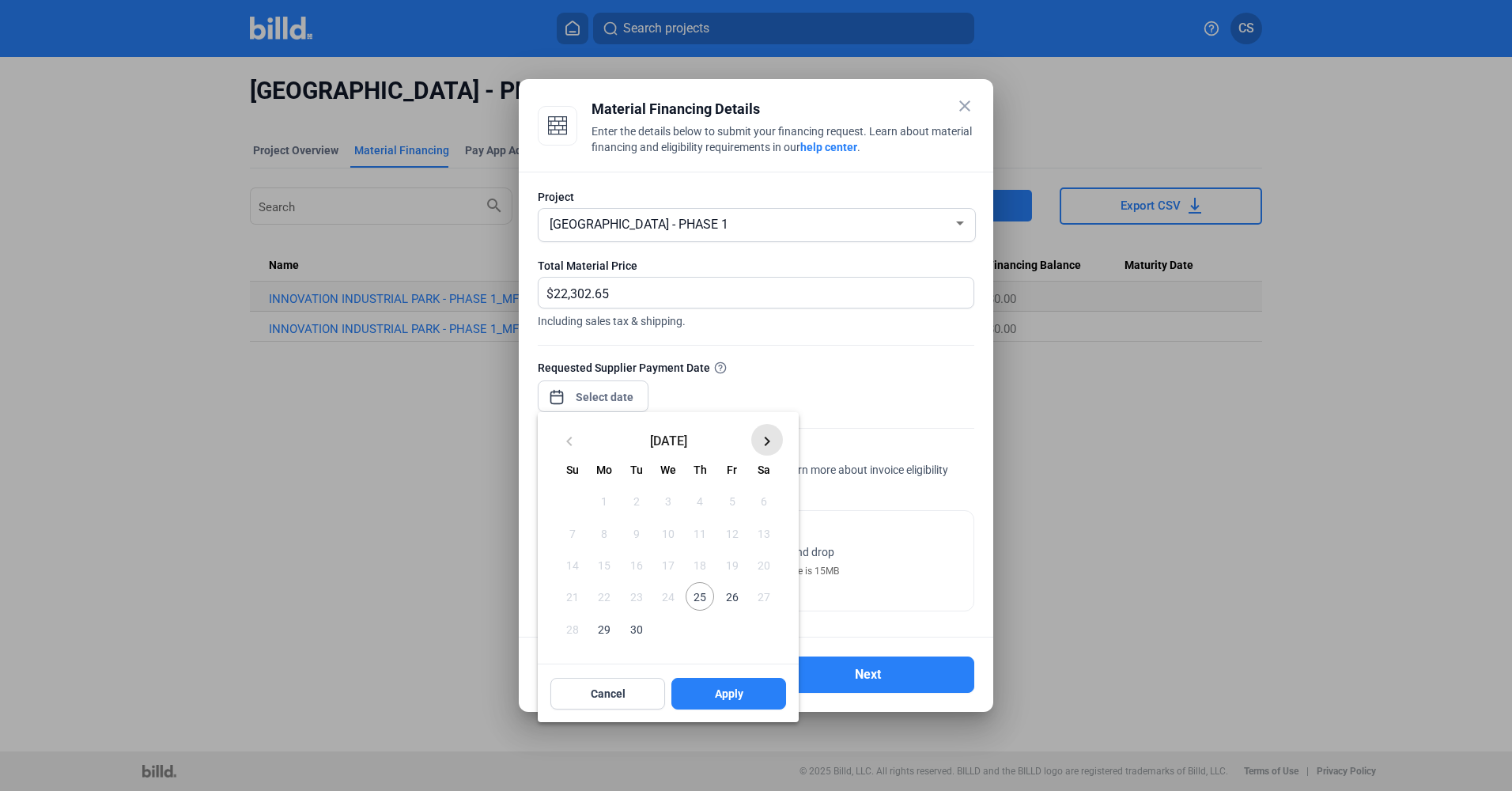
click at [764, 445] on mat-icon "keyboard_arrow_right" at bounding box center [767, 441] width 19 height 19
click at [700, 534] on span "9" at bounding box center [700, 533] width 28 height 28
click at [715, 685] on span "Apply" at bounding box center [729, 693] width 28 height 16
type input "[DATE]"
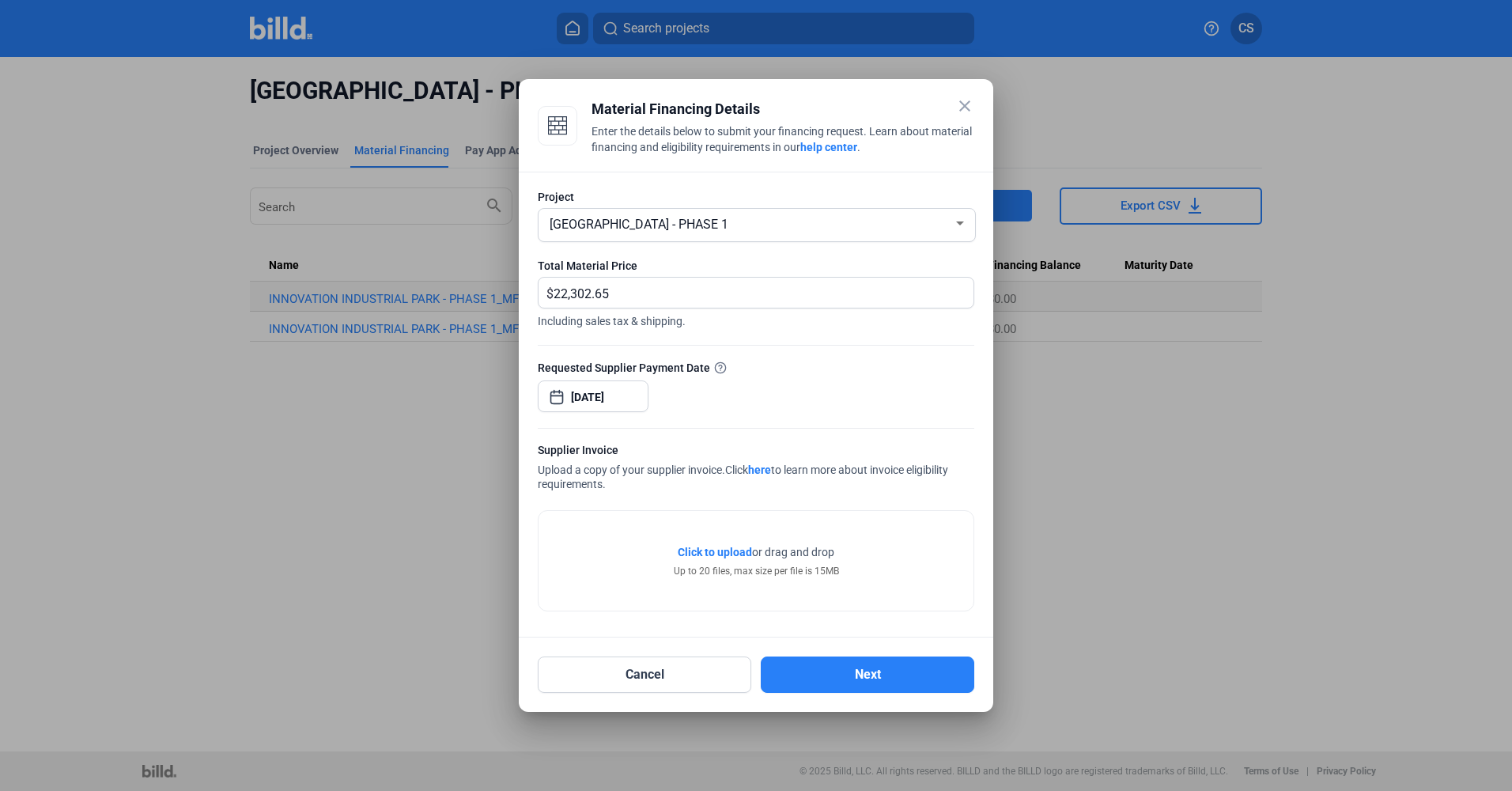
click at [698, 552] on span "Click to upload" at bounding box center [714, 552] width 74 height 12
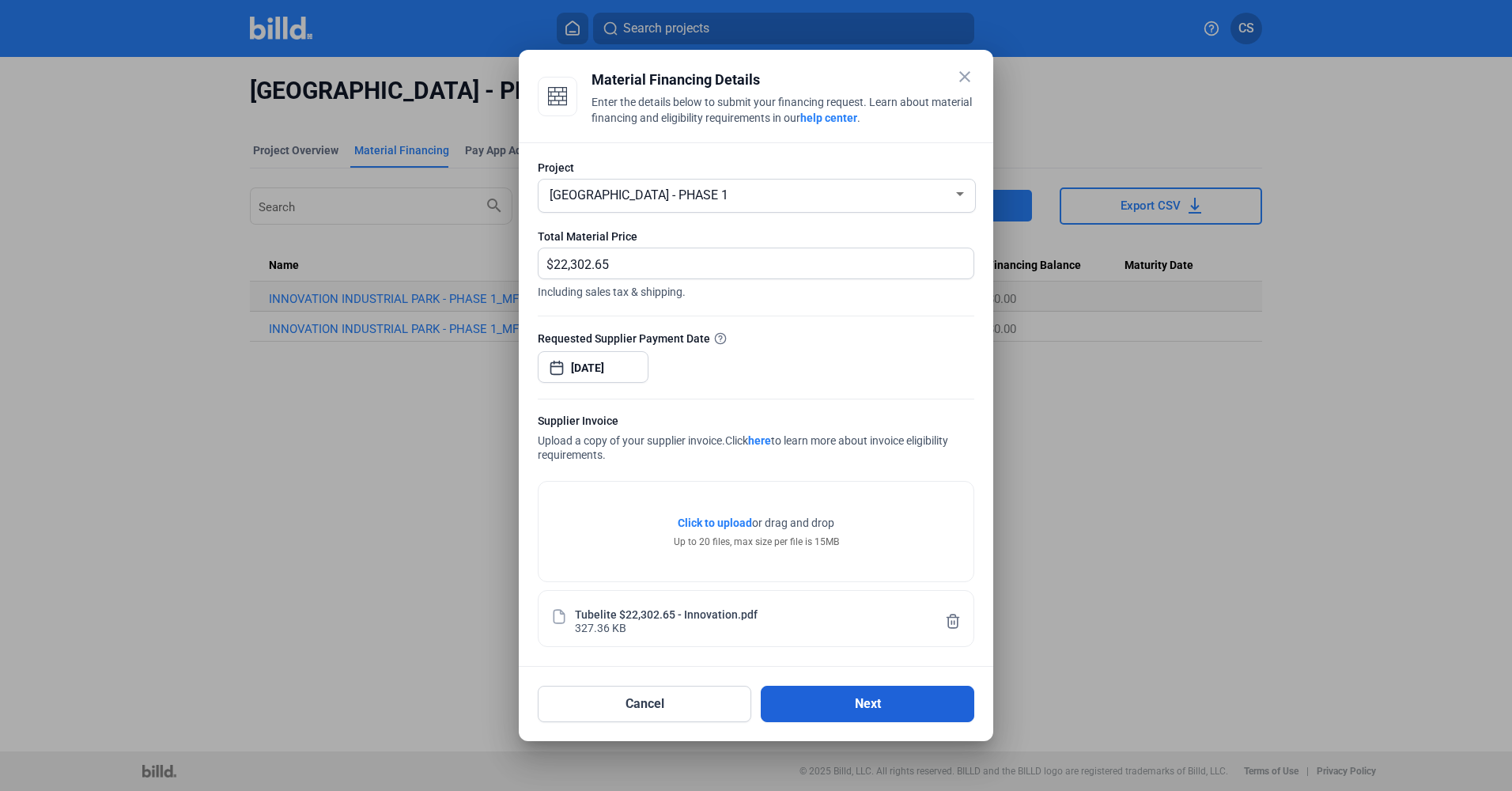
click at [845, 707] on button "Next" at bounding box center [867, 704] width 214 height 37
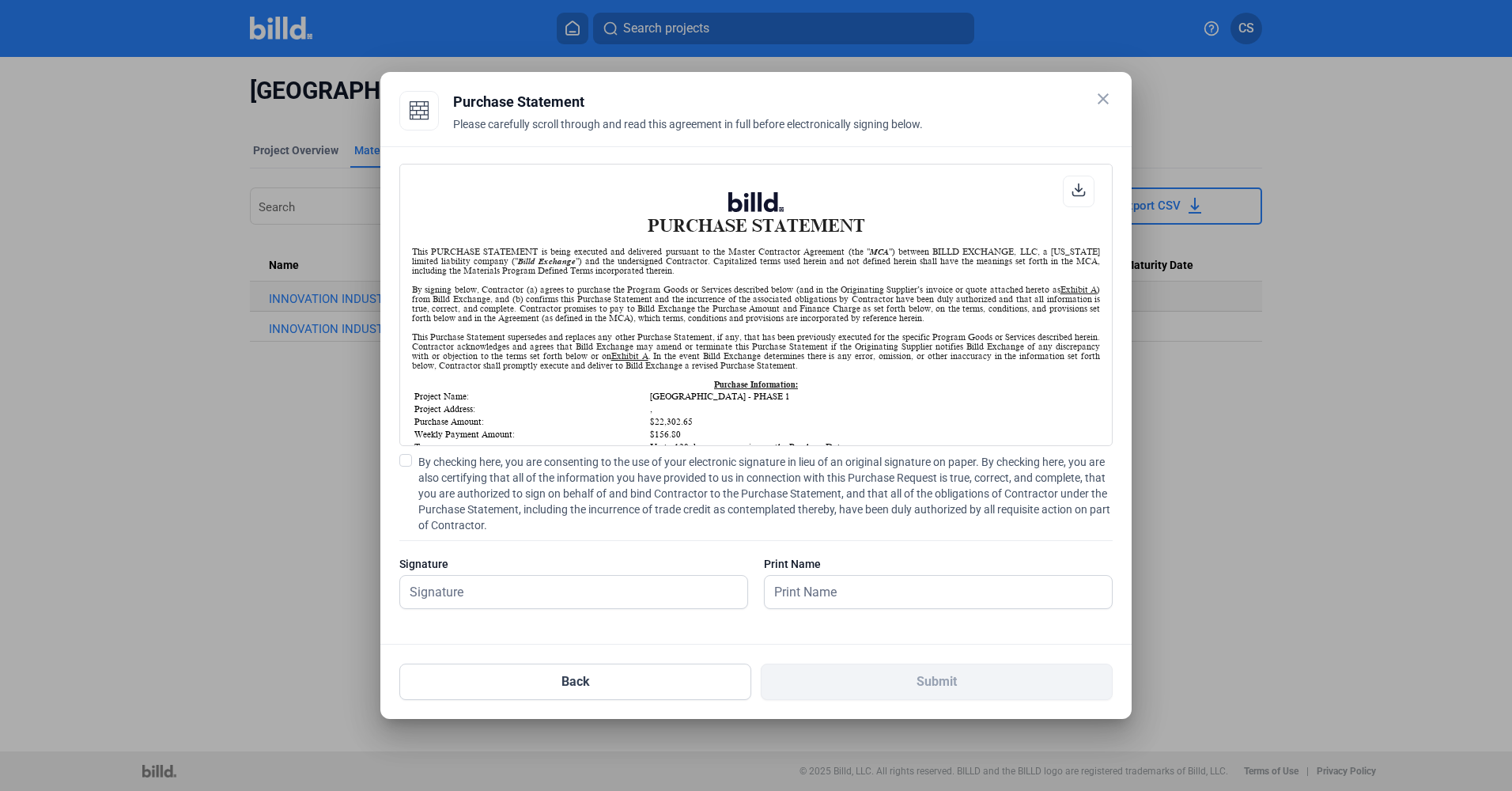
scroll to position [1, 0]
click at [410, 459] on span at bounding box center [405, 459] width 12 height 12
click at [0, 0] on input "By checking here, you are consenting to the use of your electronic signature in…" at bounding box center [0, 0] width 0 height 0
click at [469, 591] on input "text" at bounding box center [565, 592] width 330 height 32
type input "[PERSON_NAME]"
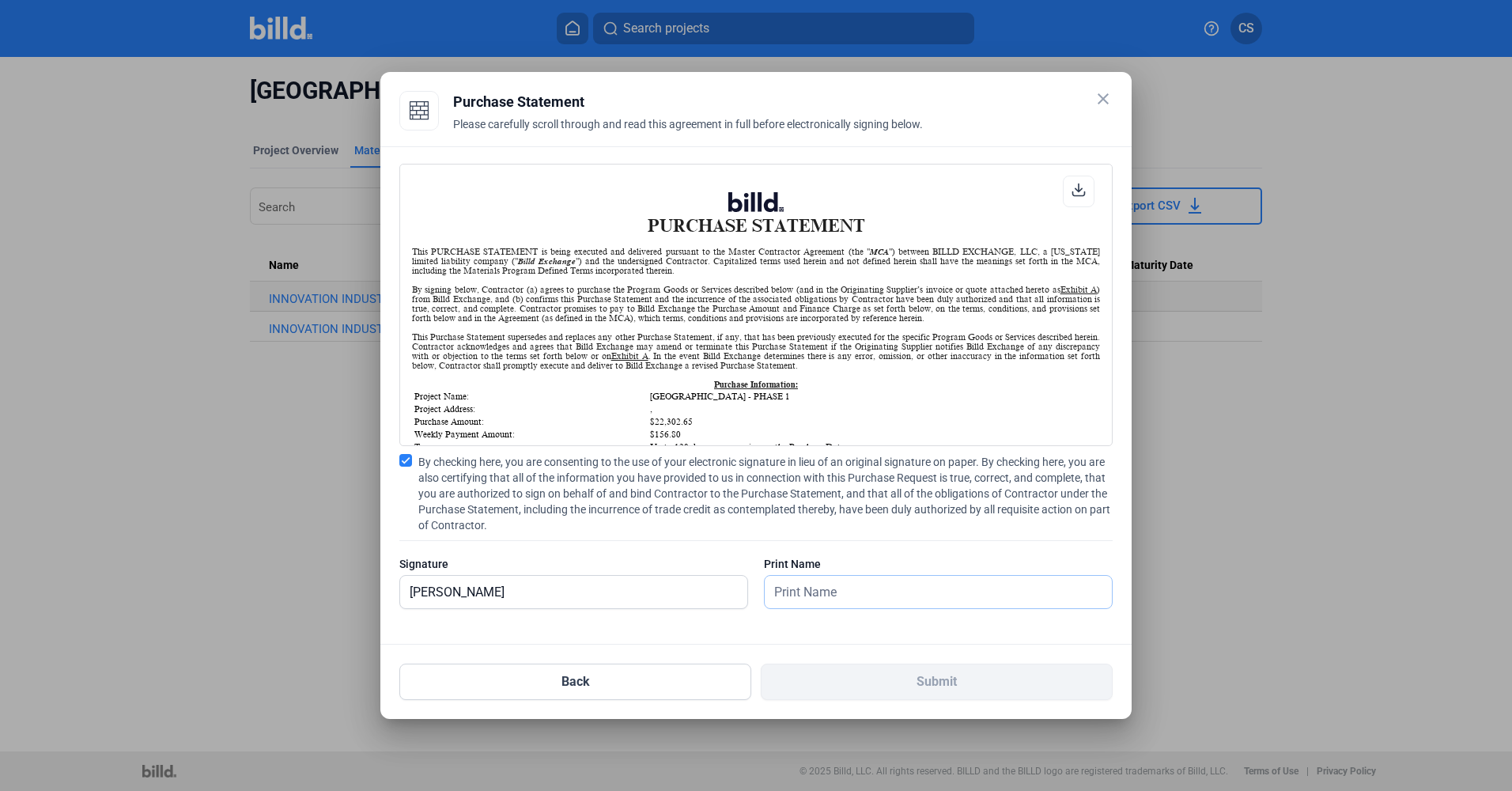
type input "[PERSON_NAME]"
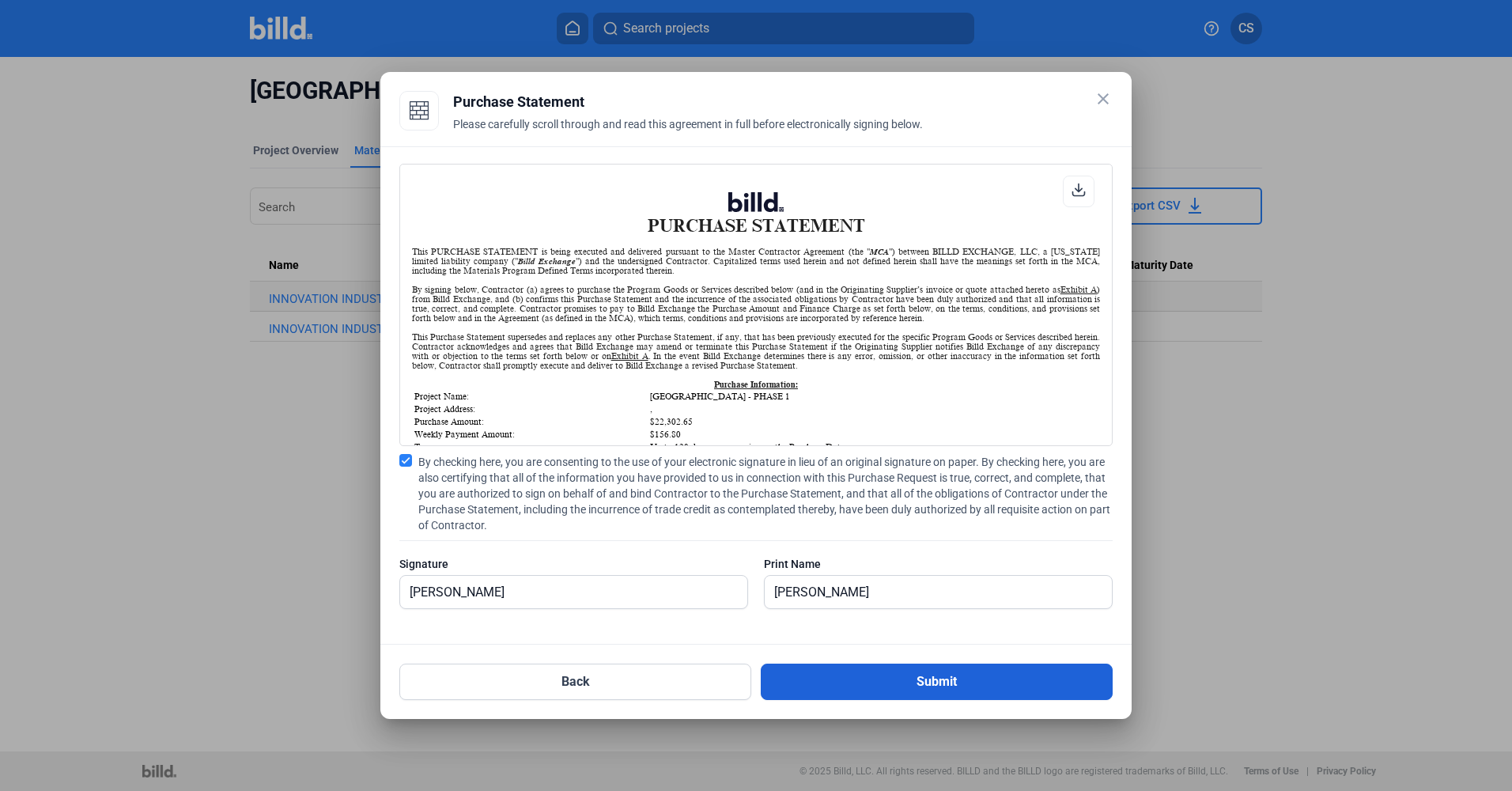
click at [823, 666] on button "Submit" at bounding box center [937, 682] width 352 height 37
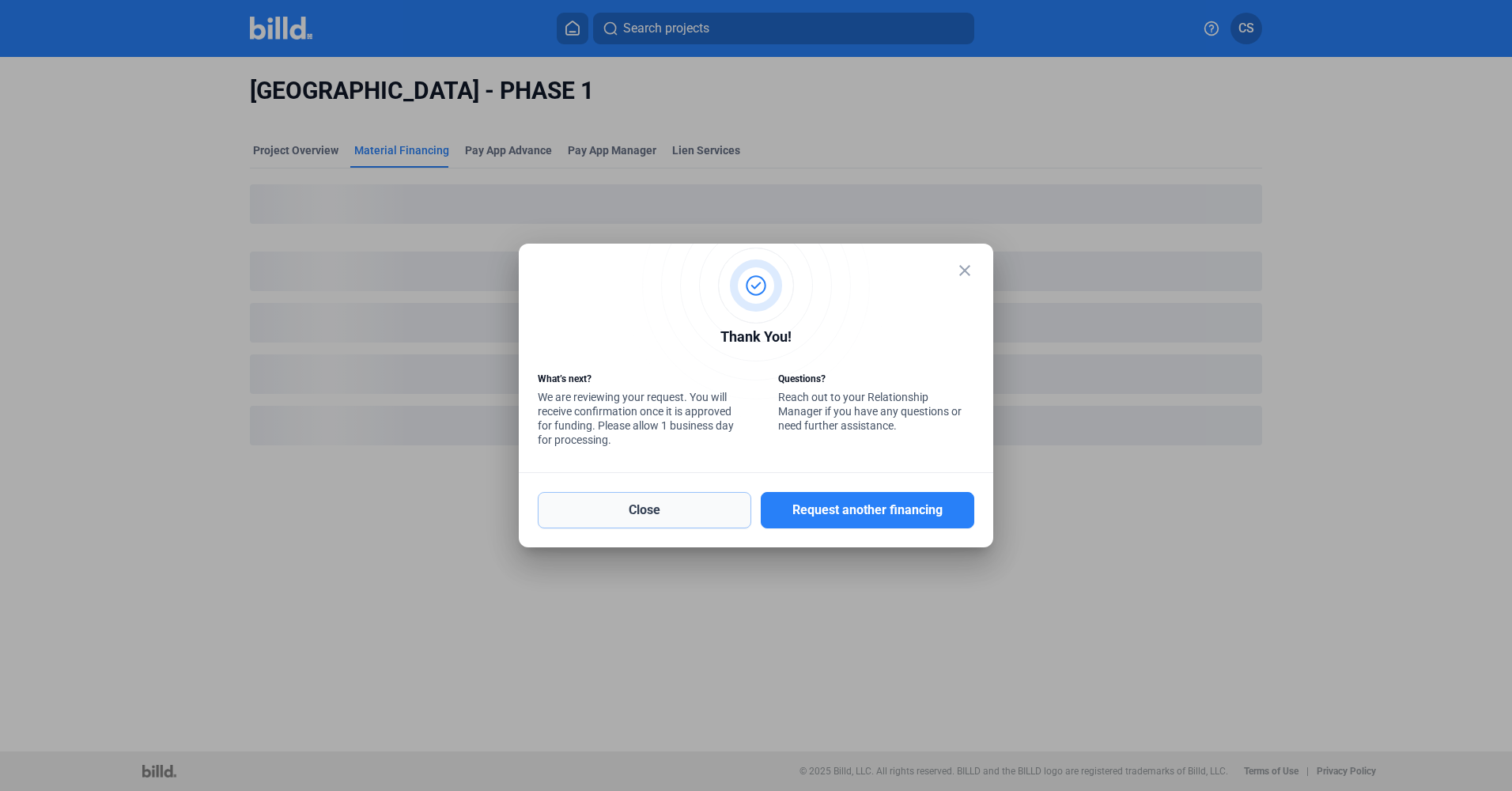
click at [635, 511] on button "Close" at bounding box center [644, 510] width 214 height 37
